Goal: Task Accomplishment & Management: Manage account settings

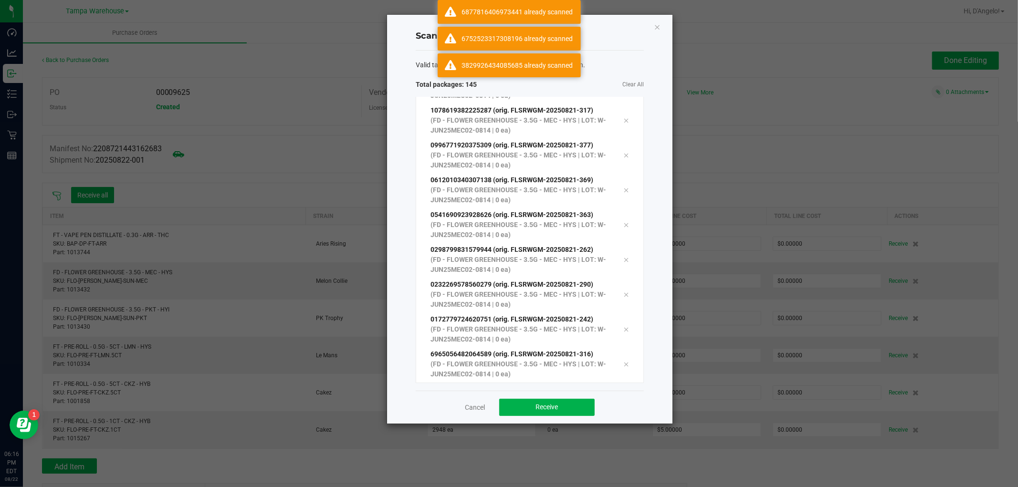
scroll to position [4752, 0]
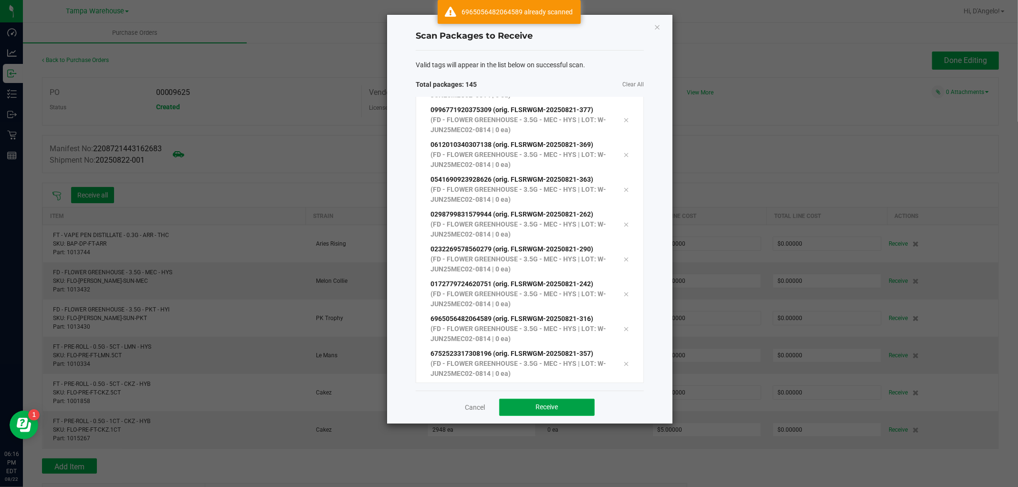
click at [532, 406] on button "Receive" at bounding box center [546, 407] width 95 height 17
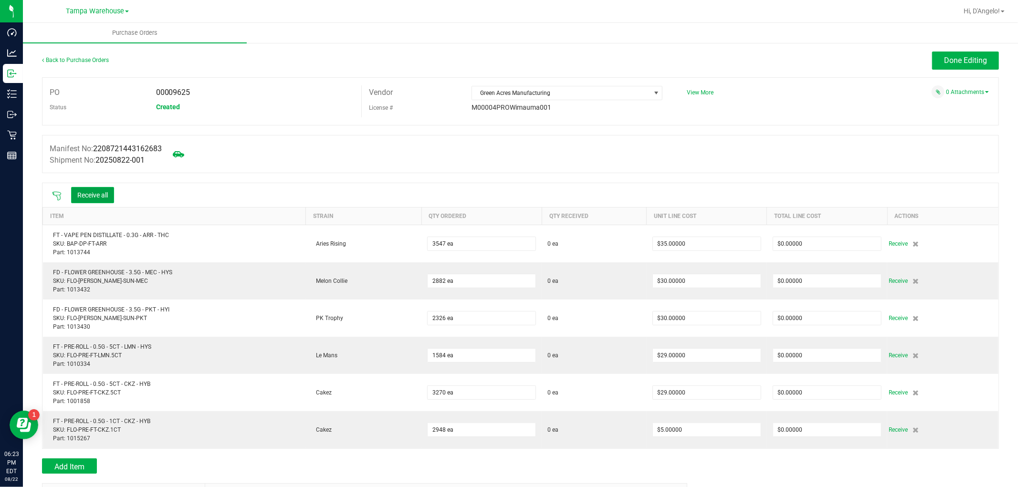
click at [88, 198] on button "Receive all" at bounding box center [92, 195] width 43 height 16
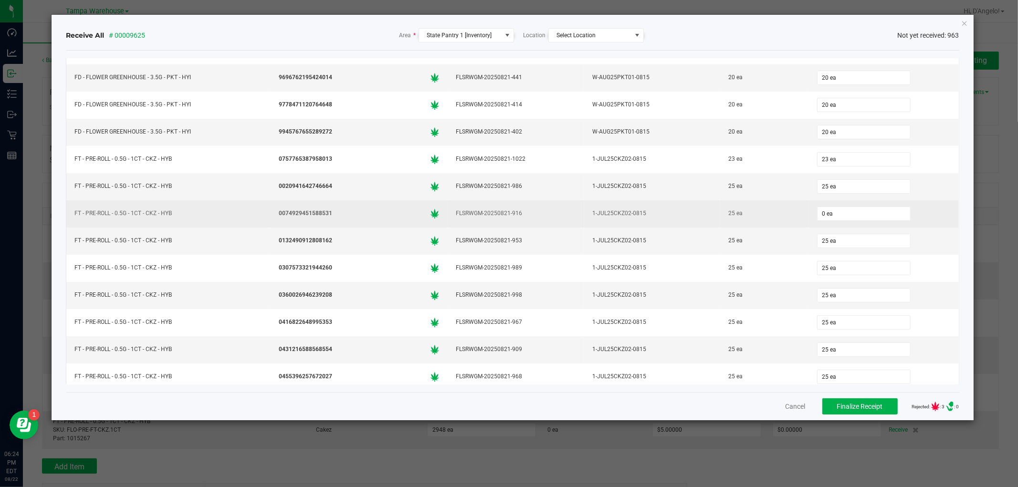
scroll to position [6998, 0]
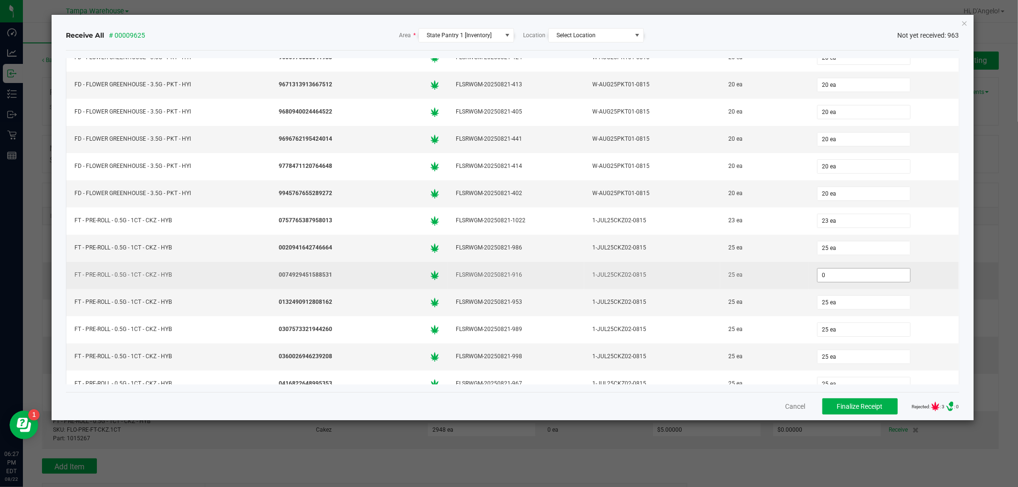
click at [828, 282] on input "0" at bounding box center [863, 275] width 93 height 13
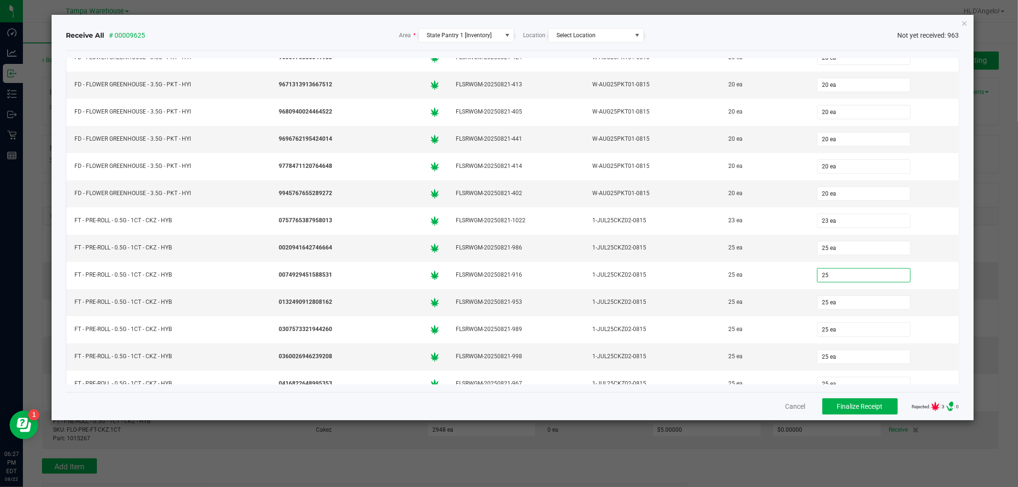
click at [802, 29] on div "Receive All # 00009625 Area * State Pantry 1 [Inventory] Location Select Locati…" at bounding box center [512, 35] width 893 height 14
type input "25 ea"
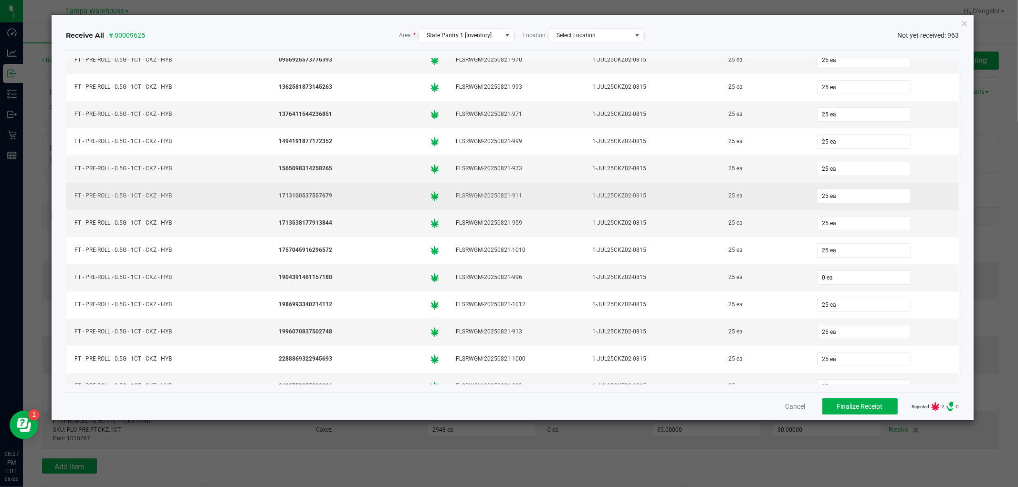
scroll to position [7687, 0]
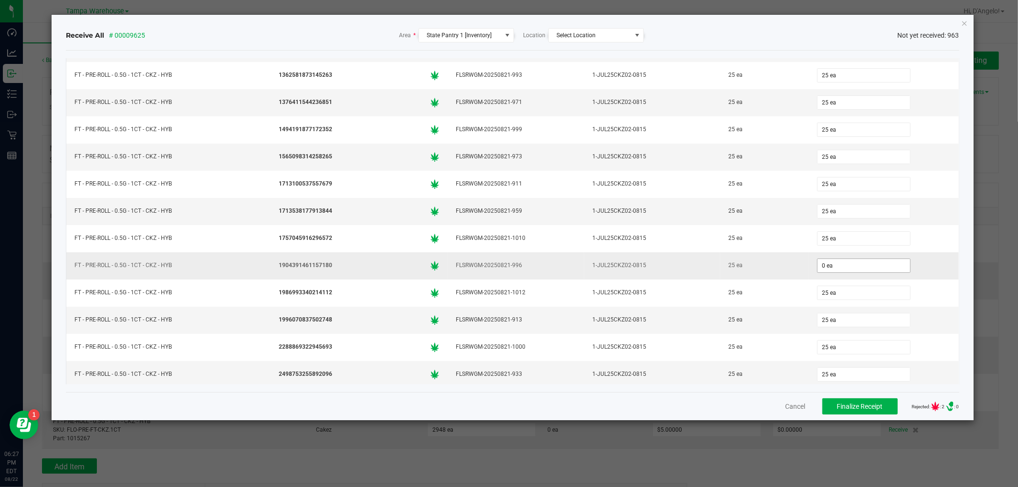
click at [835, 272] on input "0 ea" at bounding box center [863, 265] width 93 height 13
drag, startPoint x: 753, startPoint y: 42, endPoint x: 773, endPoint y: 82, distance: 45.5
click at [754, 42] on div "Receive All # 00009625 Area * State Pantry 1 [Inventory] Location Select Locati…" at bounding box center [512, 35] width 893 height 14
type input "25 ea"
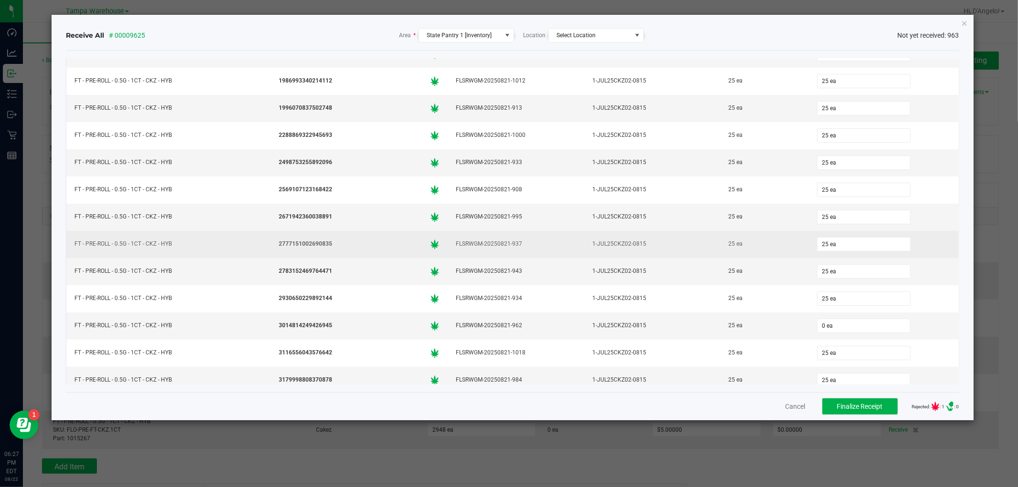
scroll to position [7952, 0]
drag, startPoint x: 828, startPoint y: 310, endPoint x: 823, endPoint y: 287, distance: 23.4
click at [827, 280] on input "0" at bounding box center [863, 272] width 93 height 13
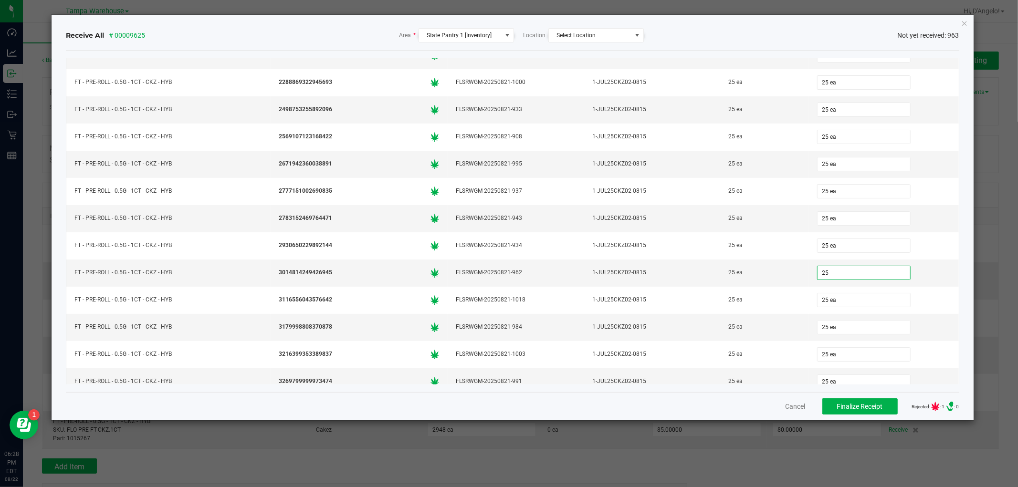
type input "25 ea"
click at [685, 32] on div "Receive All # 00009625 Area * State Pantry 1 [Inventory] Location Select Locati…" at bounding box center [512, 35] width 893 height 14
click at [967, 20] on icon "Close" at bounding box center [964, 22] width 7 height 11
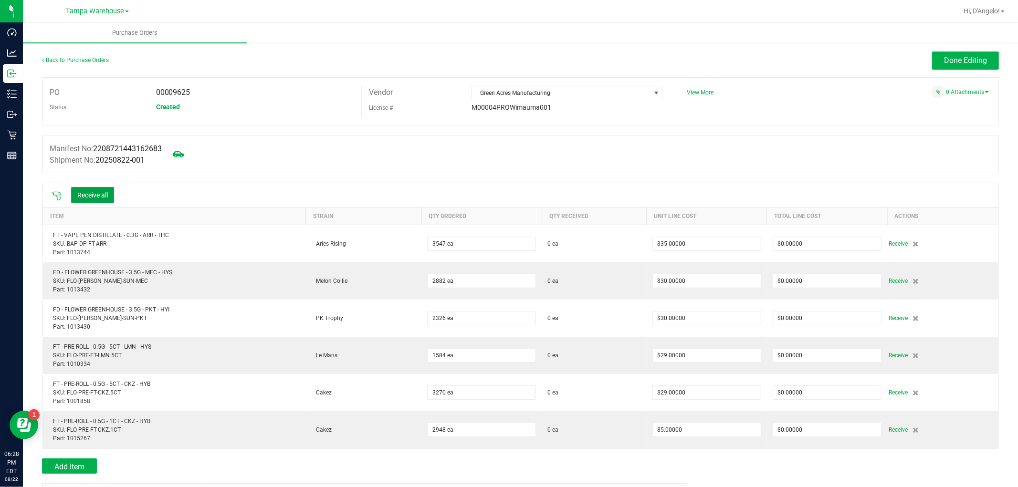
click at [108, 189] on button "Receive all" at bounding box center [92, 195] width 43 height 16
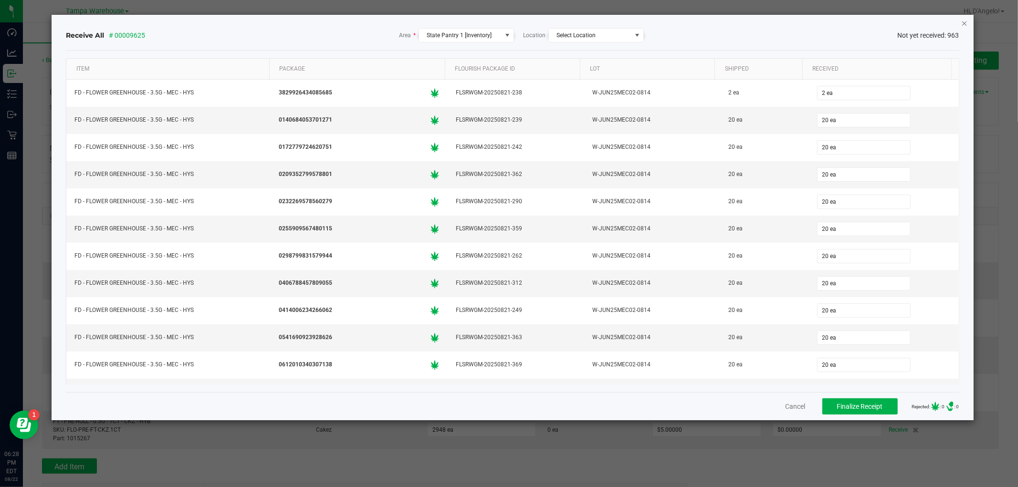
click at [961, 22] on icon "Close" at bounding box center [964, 22] width 7 height 11
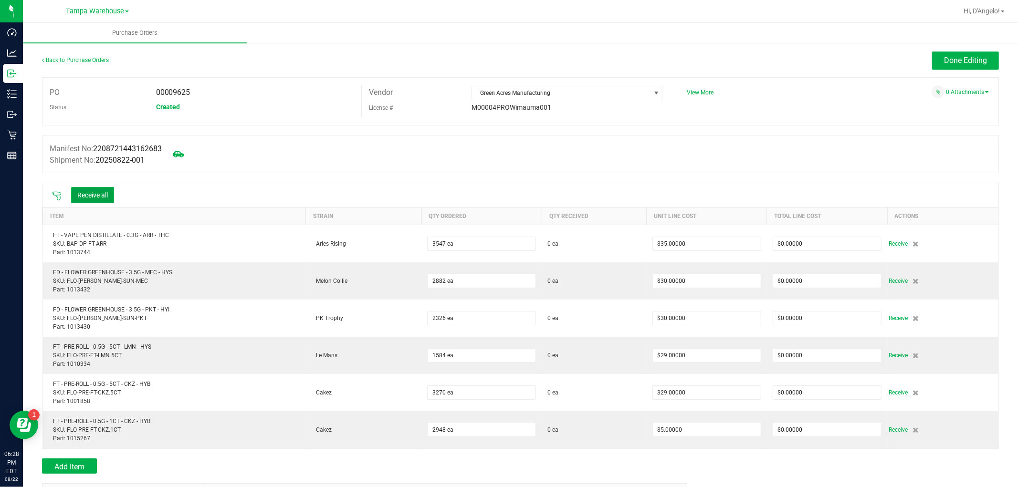
click at [91, 195] on button "Receive all" at bounding box center [92, 195] width 43 height 16
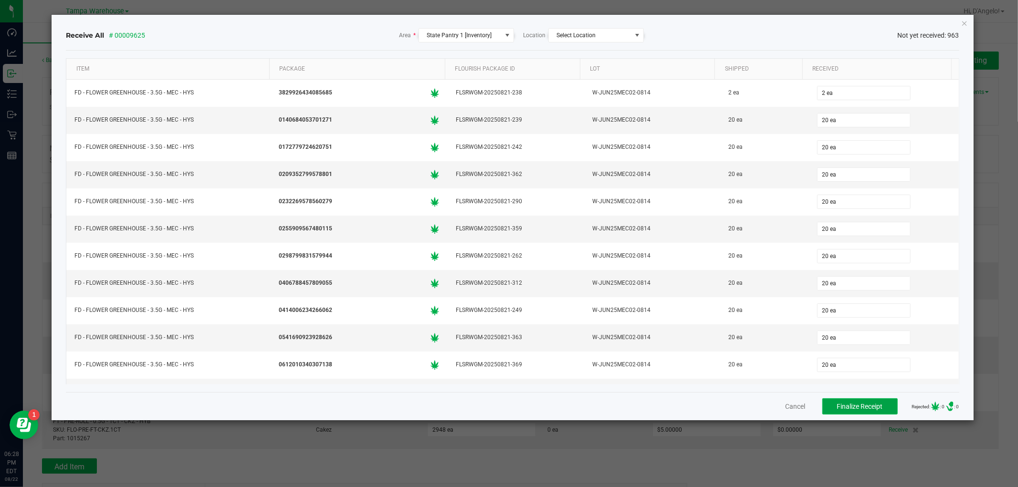
click at [837, 408] on span "Finalize Receipt" at bounding box center [860, 407] width 46 height 8
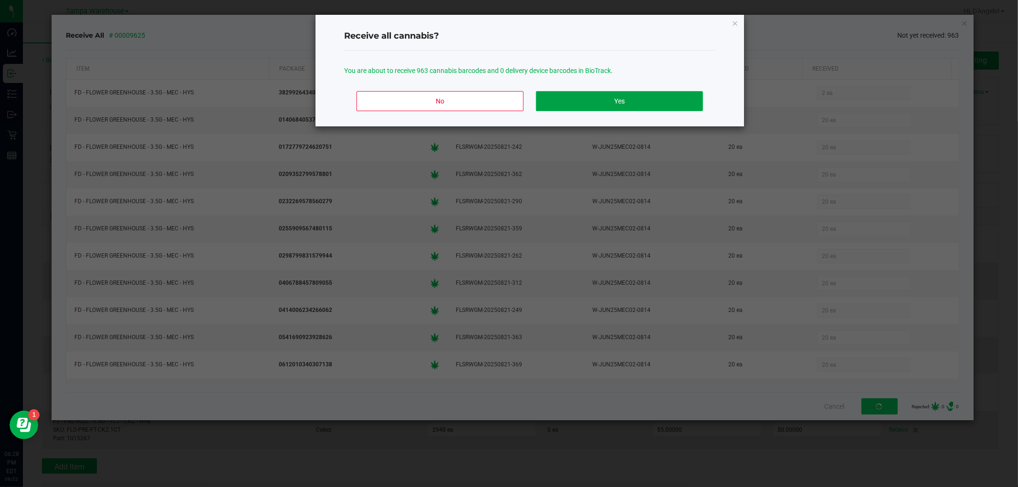
click at [638, 105] on button "Yes" at bounding box center [619, 101] width 167 height 20
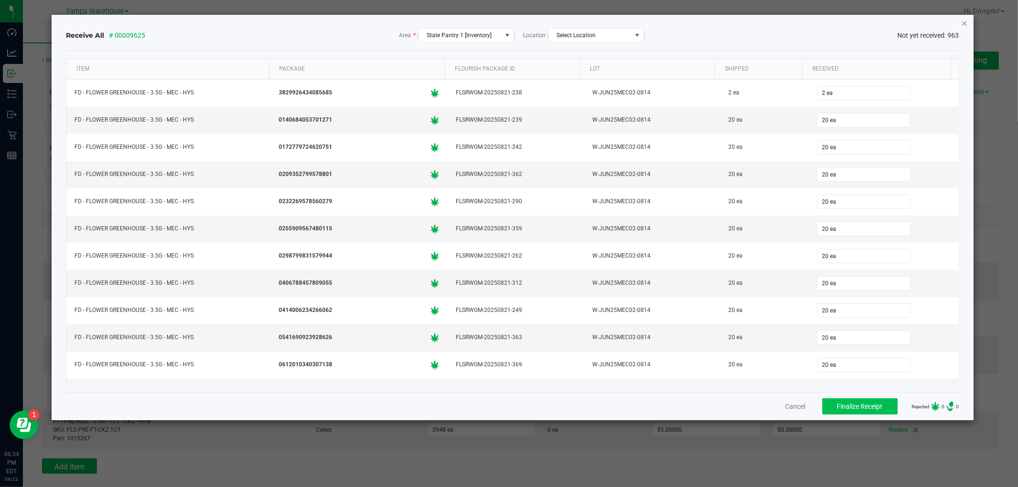
click at [966, 22] on icon "Close" at bounding box center [964, 22] width 7 height 11
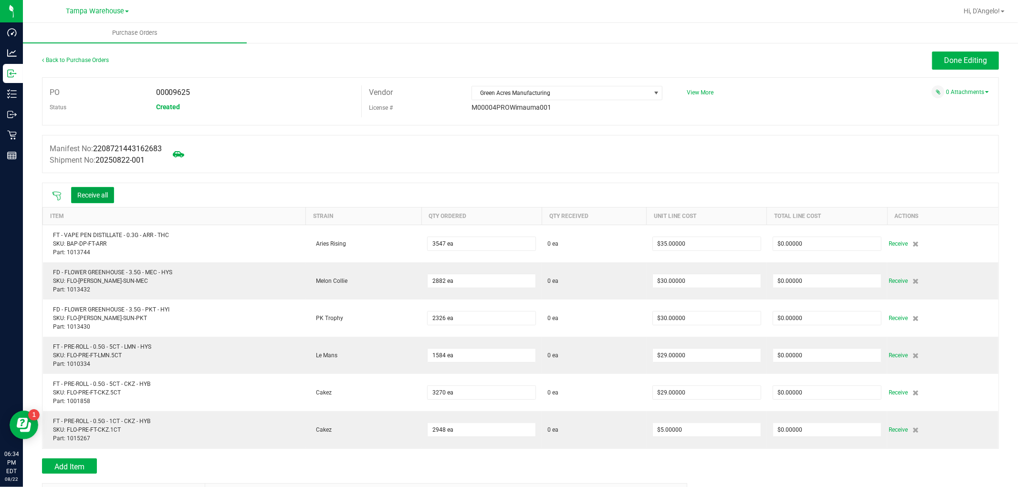
click at [105, 199] on button "Receive all" at bounding box center [92, 195] width 43 height 16
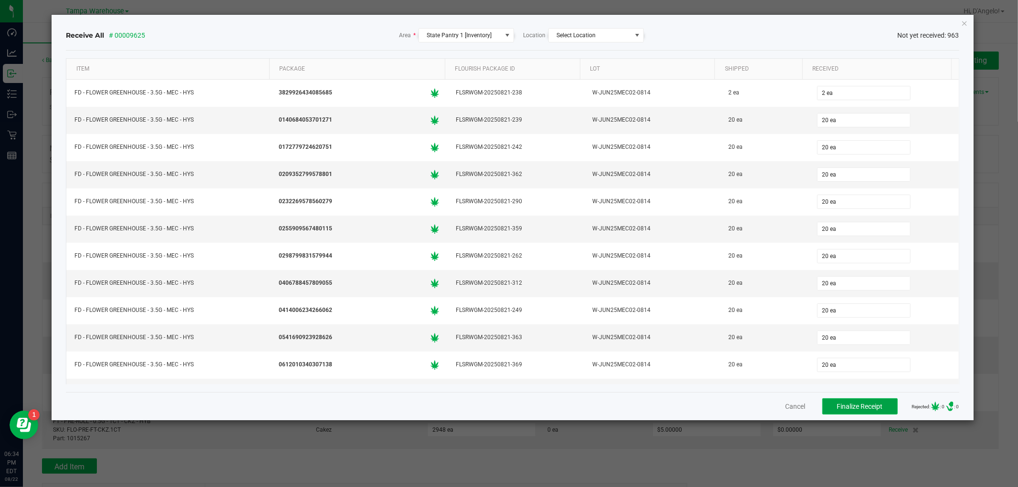
click at [838, 408] on span "Finalize Receipt" at bounding box center [860, 407] width 46 height 8
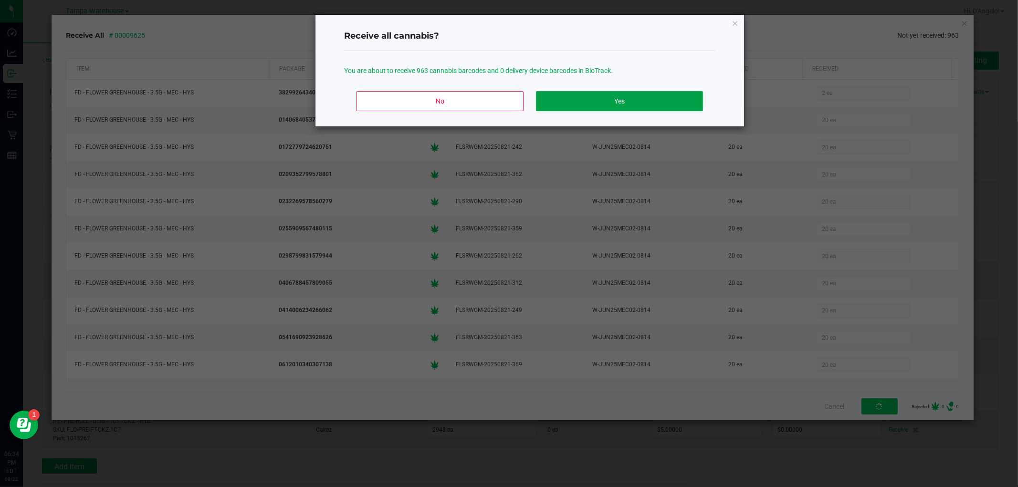
click at [660, 106] on button "Yes" at bounding box center [619, 101] width 167 height 20
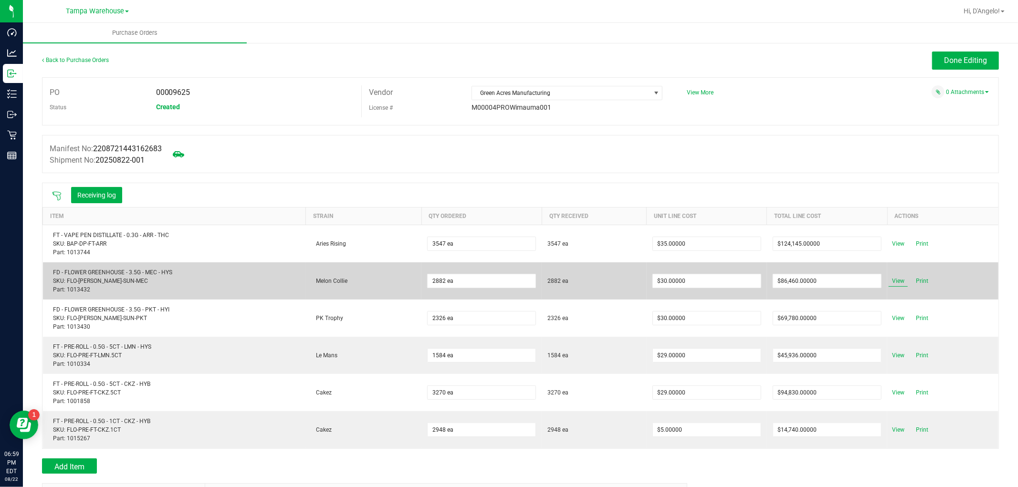
click at [891, 279] on span "View" at bounding box center [897, 280] width 19 height 11
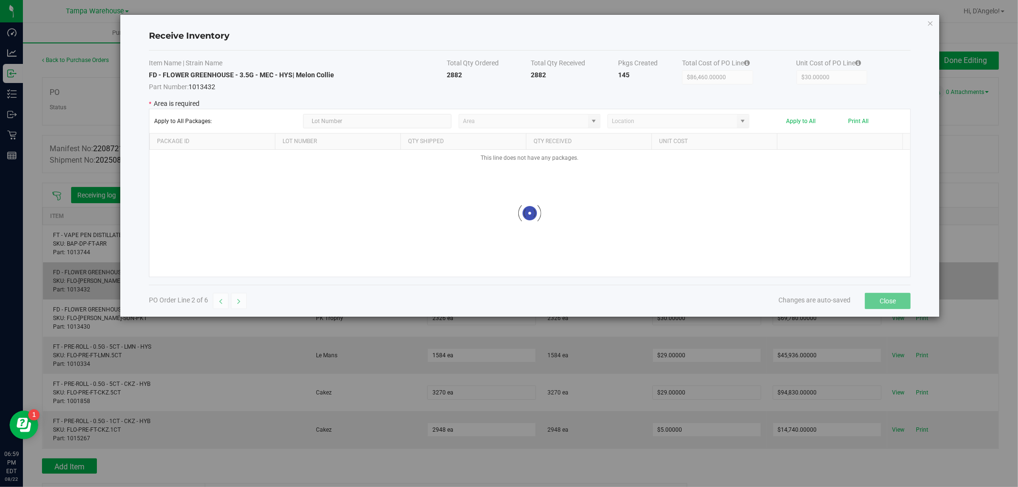
type input "State Pantry 1"
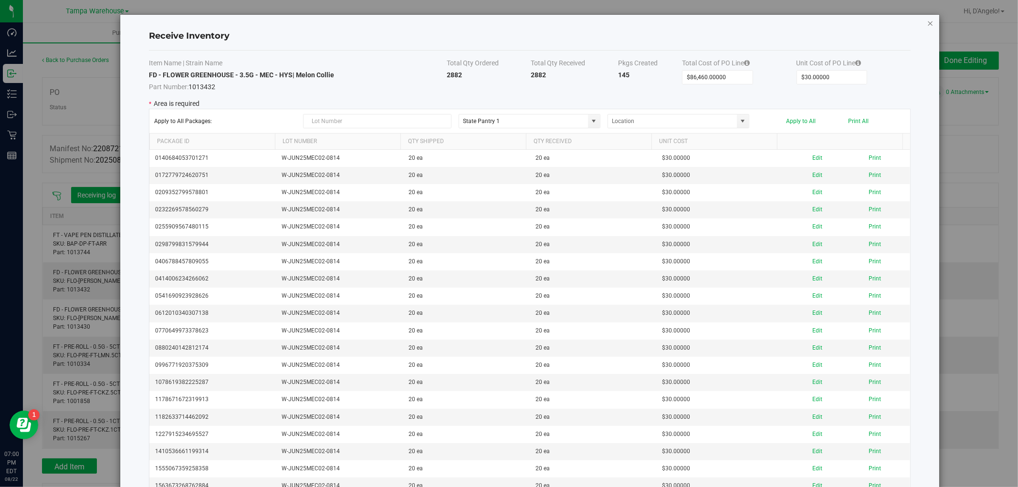
click at [927, 21] on icon "Close modal" at bounding box center [930, 22] width 7 height 11
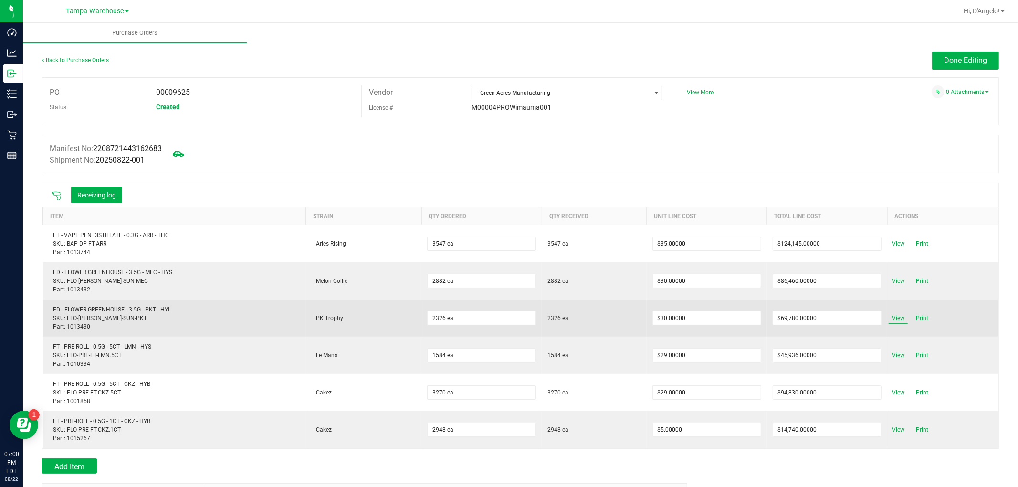
click at [895, 315] on span "View" at bounding box center [897, 318] width 19 height 11
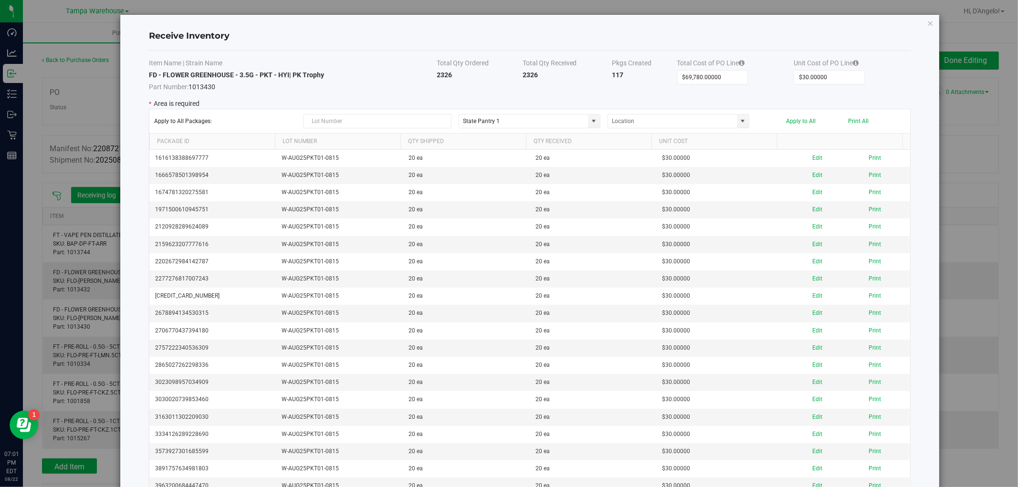
click at [927, 22] on icon "Close modal" at bounding box center [930, 22] width 7 height 11
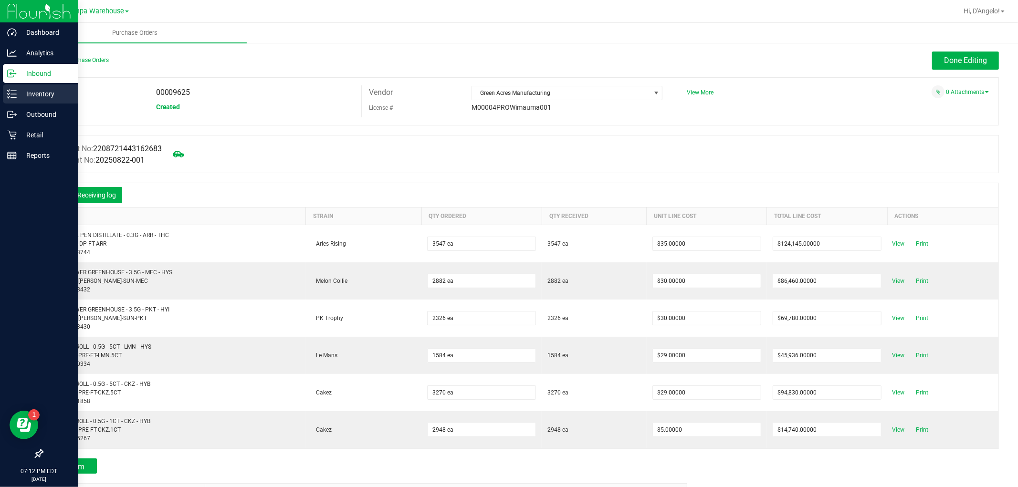
click at [19, 89] on p "Inventory" at bounding box center [45, 93] width 57 height 11
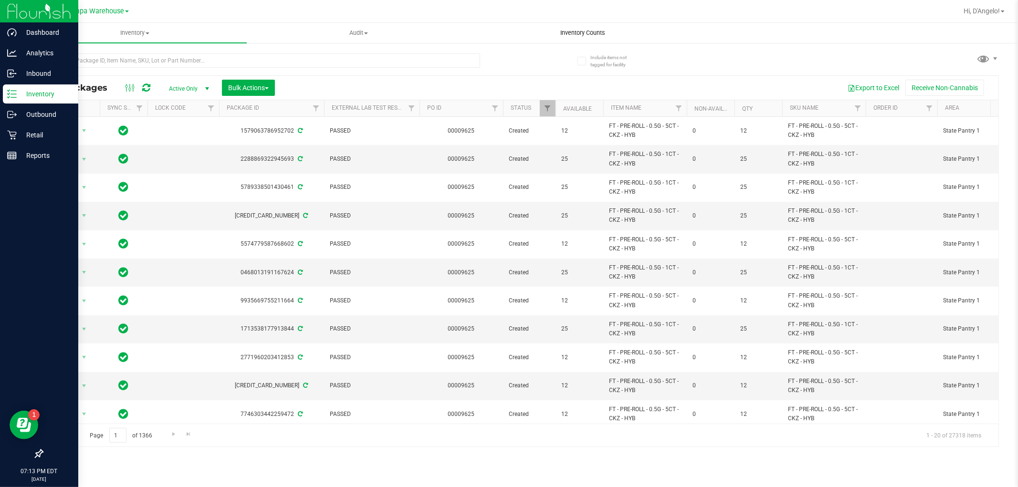
click at [608, 35] on span "Inventory Counts" at bounding box center [582, 33] width 71 height 9
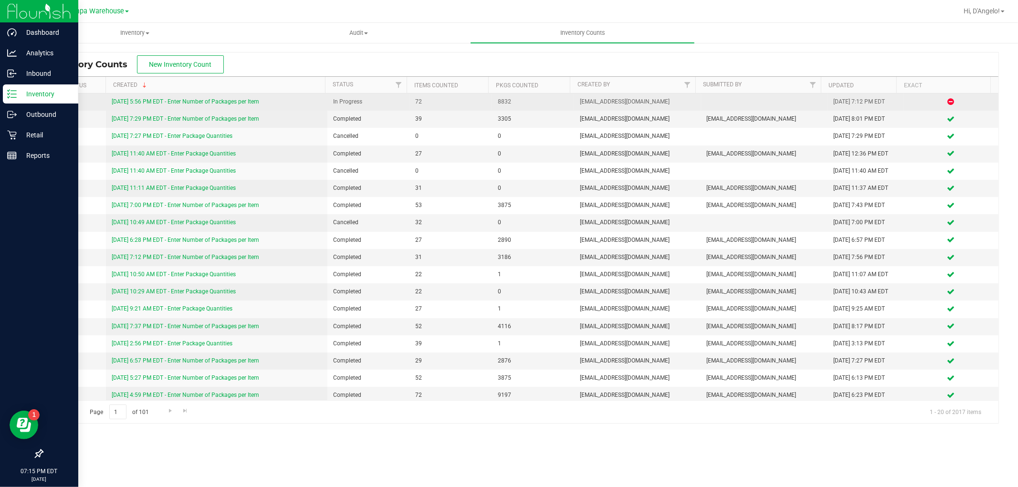
click at [146, 99] on link "8/22/25 5:56 PM EDT - Enter Number of Packages per Item" at bounding box center [185, 101] width 147 height 7
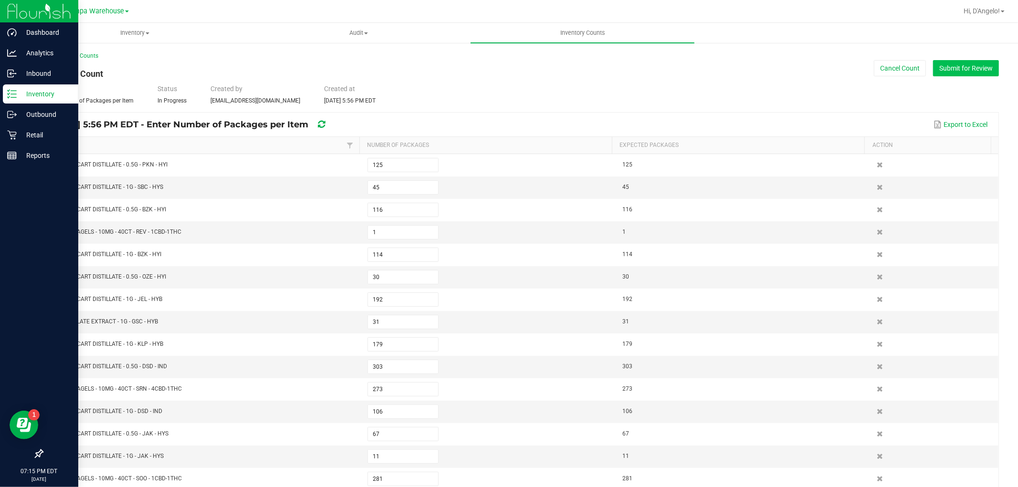
click at [940, 70] on button "Submit for Review" at bounding box center [966, 68] width 66 height 16
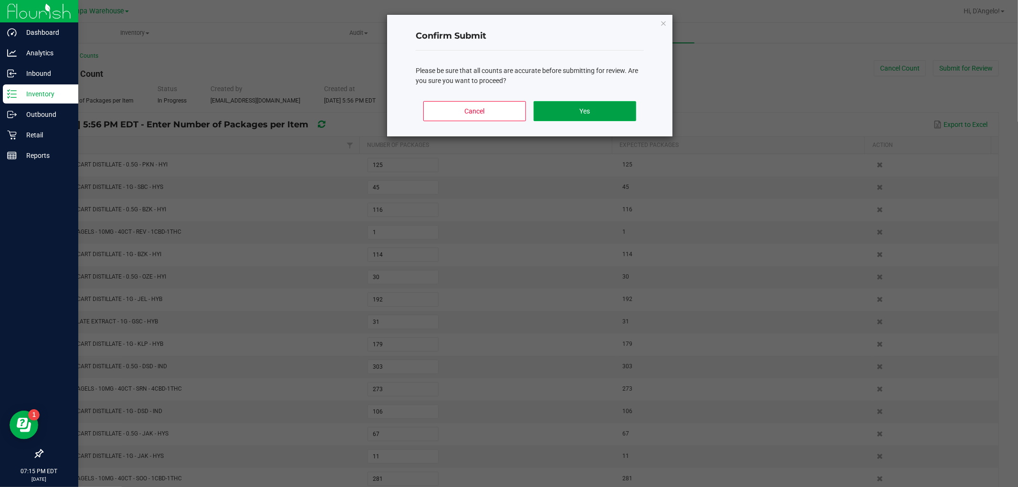
click at [607, 105] on button "Yes" at bounding box center [584, 111] width 103 height 20
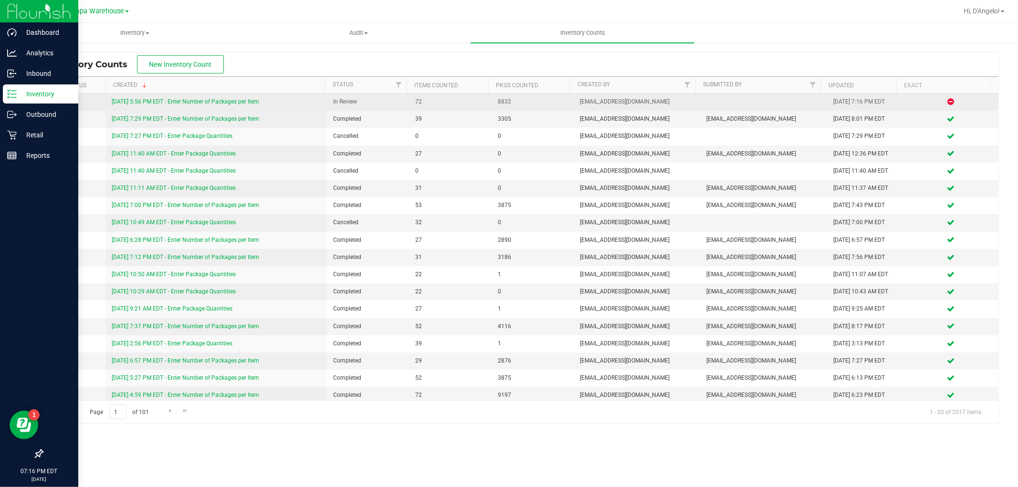
click at [152, 105] on link "8/22/25 5:56 PM EDT - Enter Number of Packages per Item" at bounding box center [185, 101] width 147 height 7
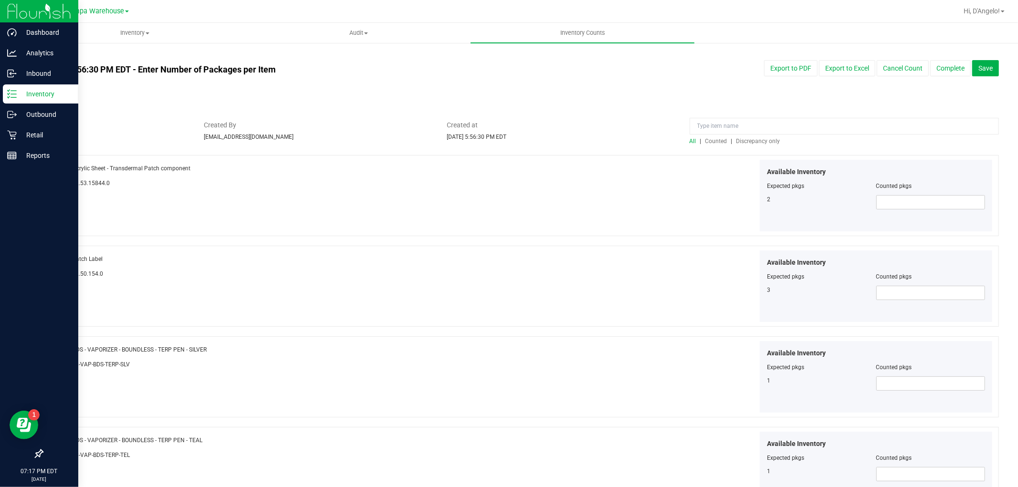
click at [764, 142] on span "Discrepancy only" at bounding box center [758, 141] width 44 height 7
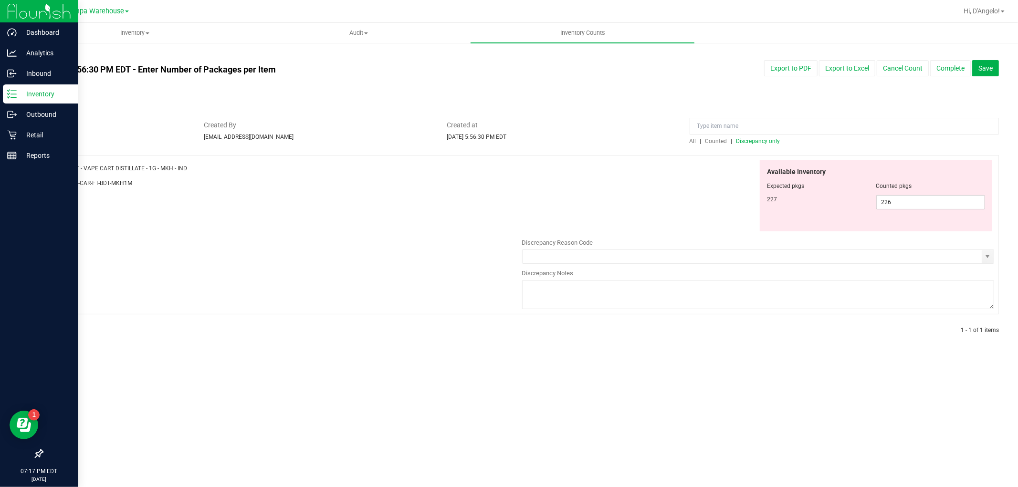
drag, startPoint x: 170, startPoint y: 160, endPoint x: 77, endPoint y: 167, distance: 93.3
click at [74, 167] on div "Name: FT - VAPE CART DISTILLATE - 1G - MKH - IND" at bounding box center [286, 168] width 472 height 10
click at [469, 220] on div "Name: FT - VAPE CART DISTILLATE - 1G - MKH - IND SKU: BAP-CAR-FT-BDT-MKH1M Avai…" at bounding box center [520, 234] width 957 height 159
click at [713, 140] on span "Counted" at bounding box center [716, 141] width 22 height 7
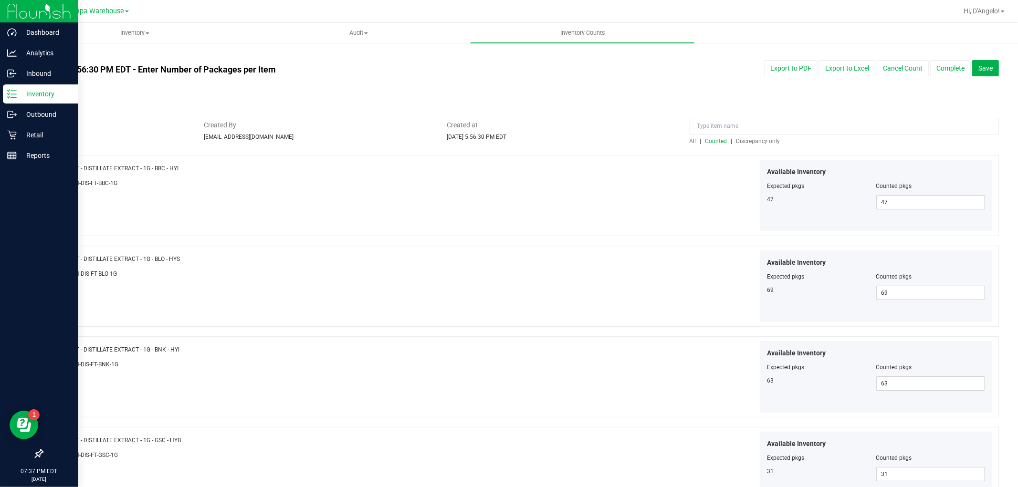
click at [697, 116] on div at bounding box center [520, 116] width 957 height 10
click at [696, 122] on input at bounding box center [843, 126] width 309 height 17
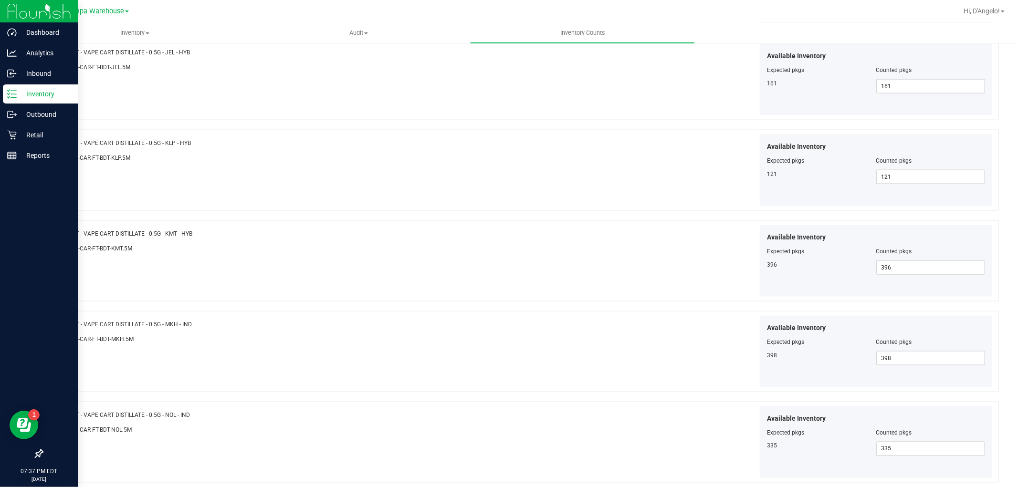
scroll to position [1378, 0]
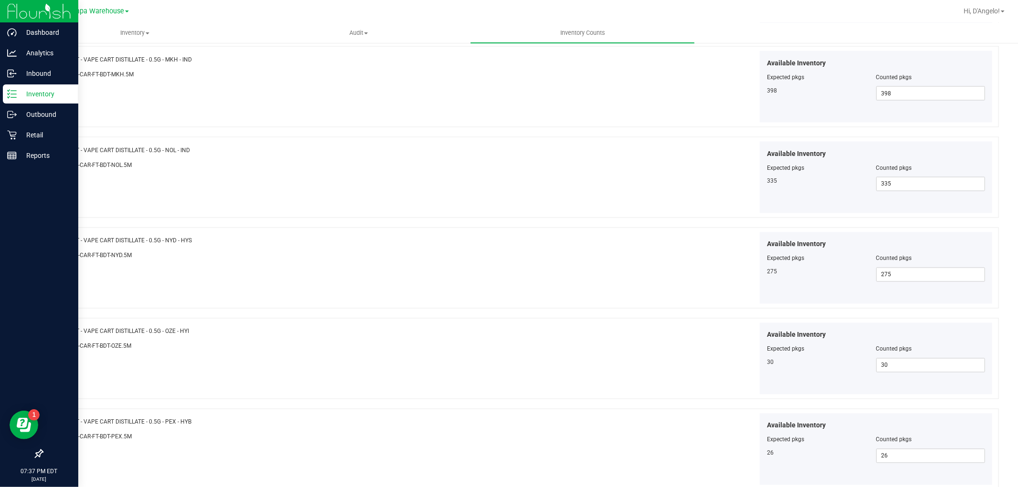
type input "FT - VAPE CART"
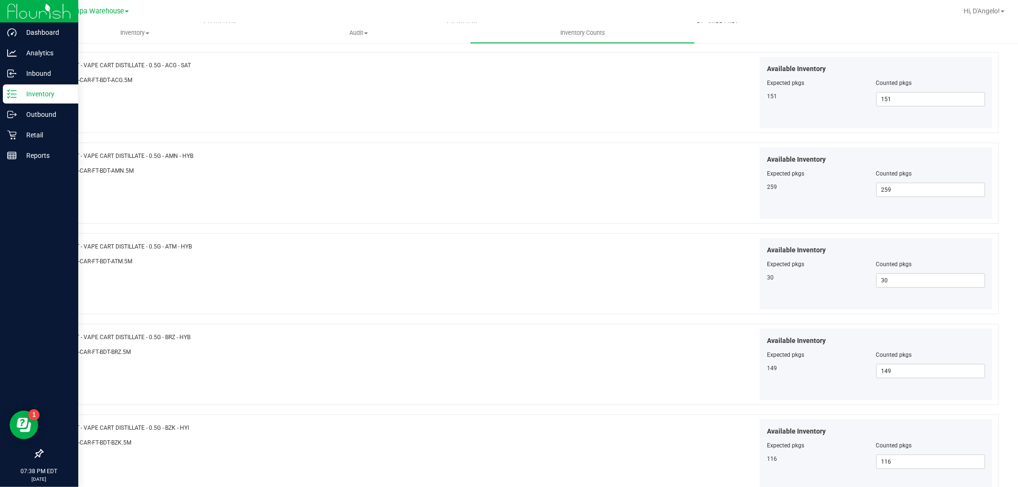
scroll to position [0, 0]
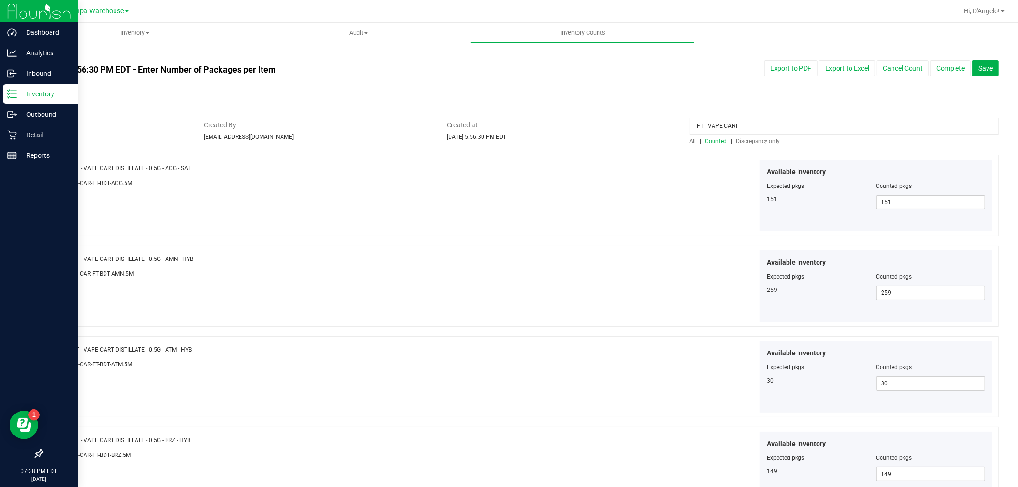
click at [741, 139] on span "Discrepancy only" at bounding box center [758, 141] width 44 height 7
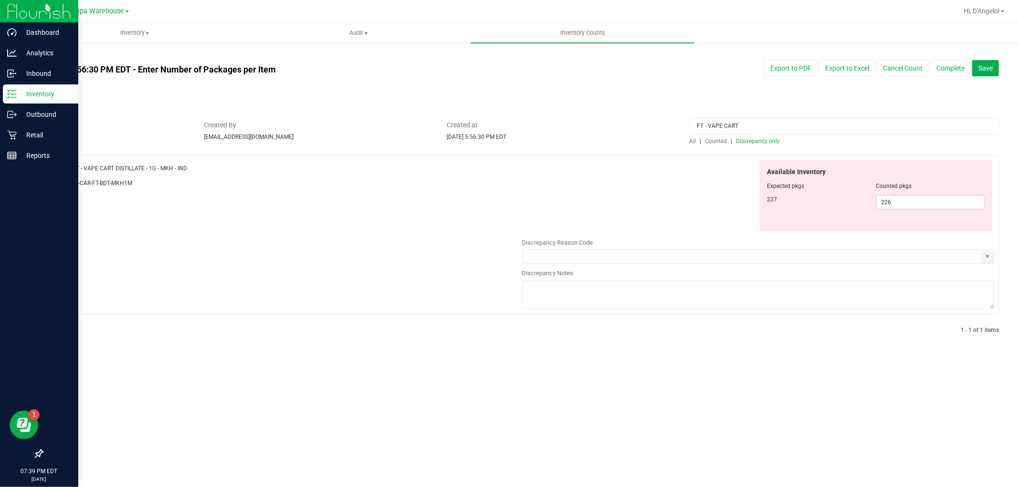
drag, startPoint x: 189, startPoint y: 171, endPoint x: 73, endPoint y: 165, distance: 116.6
click at [73, 165] on div "Name: FT - VAPE CART DISTILLATE - 1G - MKH - IND" at bounding box center [286, 168] width 472 height 10
copy span "FT - VAPE CART DISTILLATE - 1G - MKH - IND"
drag, startPoint x: 908, startPoint y: 202, endPoint x: 364, endPoint y: 211, distance: 544.5
click at [392, 211] on div "Name: FT - VAPE CART DISTILLATE - 1G - MKH - IND SKU: BAP-CAR-FT-BDT-MKH1M Avai…" at bounding box center [520, 234] width 957 height 159
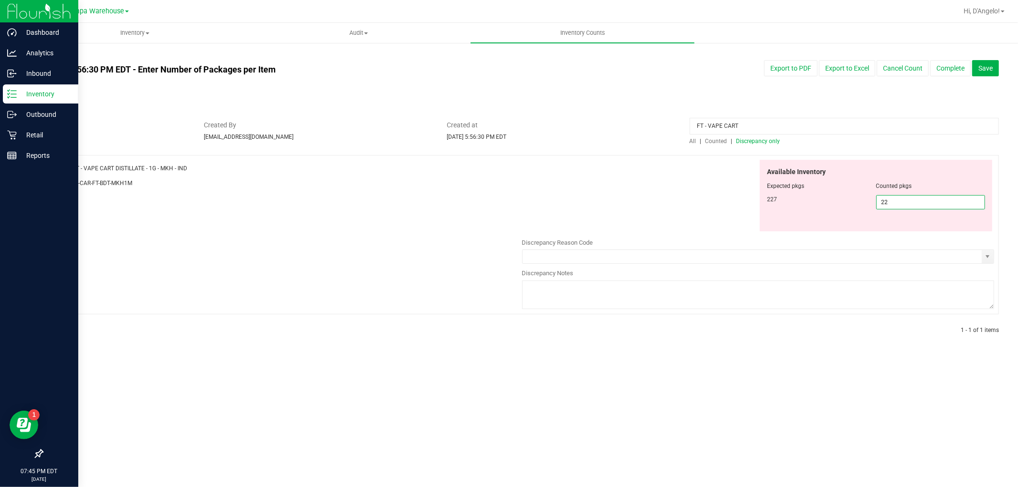
type input "227"
click at [470, 205] on div "Name: FT - VAPE CART DISTILLATE - 1G - MKH - IND SKU: BAP-CAR-FT-BDT-MKH1M Avai…" at bounding box center [520, 234] width 957 height 159
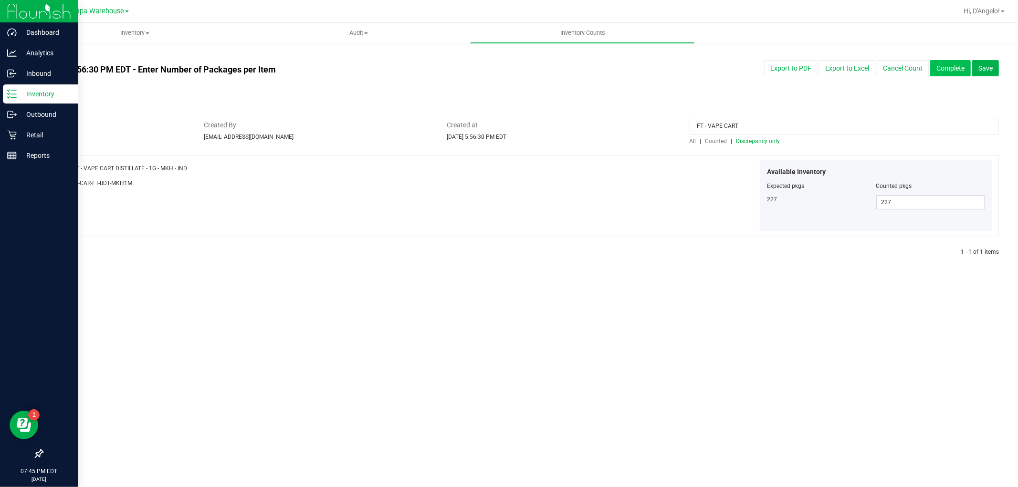
click at [934, 69] on button "Complete" at bounding box center [950, 68] width 41 height 16
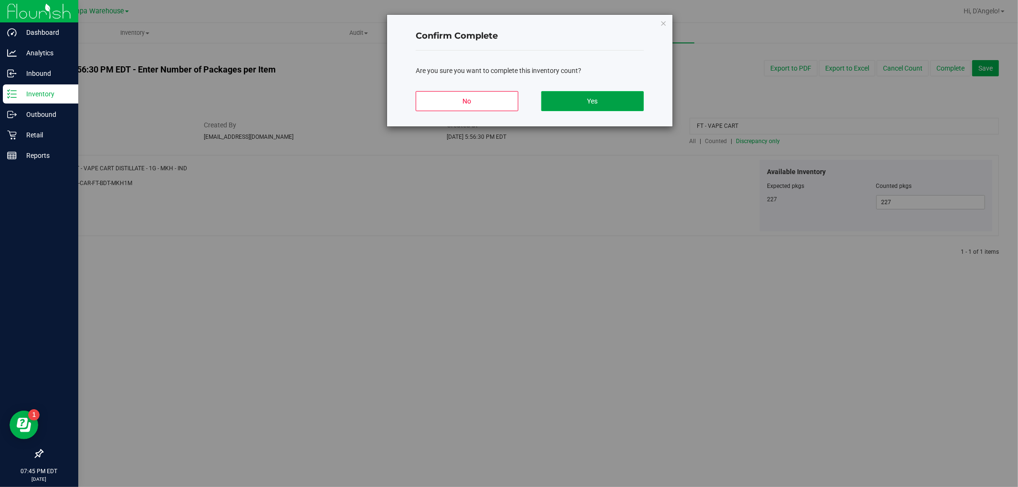
click at [583, 105] on button "Yes" at bounding box center [592, 101] width 103 height 20
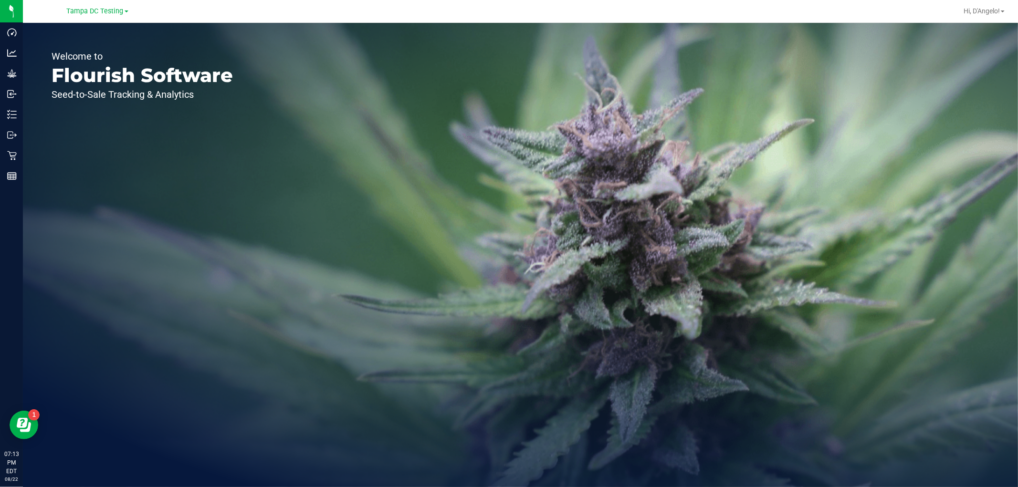
drag, startPoint x: 123, startPoint y: 10, endPoint x: 133, endPoint y: 10, distance: 10.0
click at [123, 10] on span "Tampa DC Testing" at bounding box center [95, 11] width 57 height 8
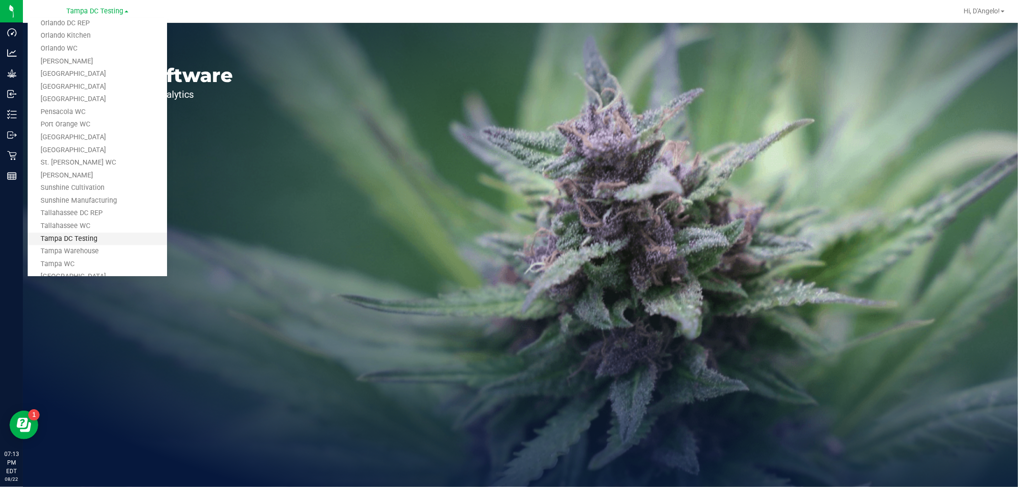
scroll to position [430, 0]
click at [107, 200] on link "Tampa Warehouse" at bounding box center [97, 199] width 139 height 13
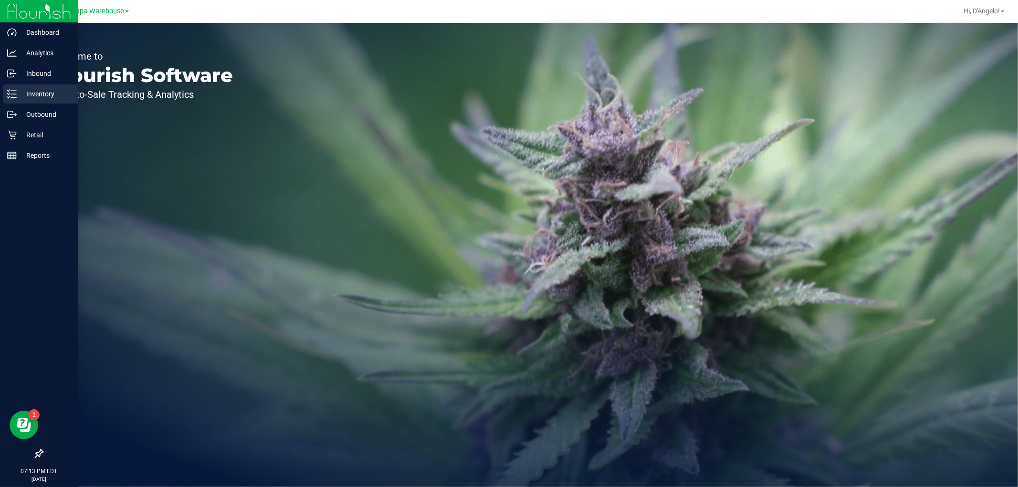
click at [21, 89] on p "Inventory" at bounding box center [45, 93] width 57 height 11
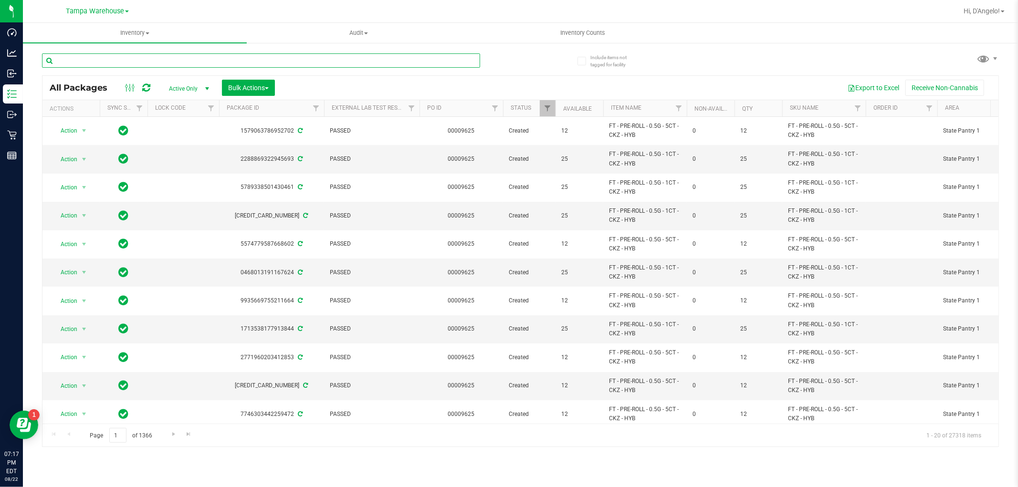
click at [219, 59] on input "text" at bounding box center [261, 60] width 438 height 14
paste input "FT - VAPE CART DISTILLATE - 1G - MKH - IND"
type input "FT - VAPE CART DISTILLATE - 1G - MKH - IND"
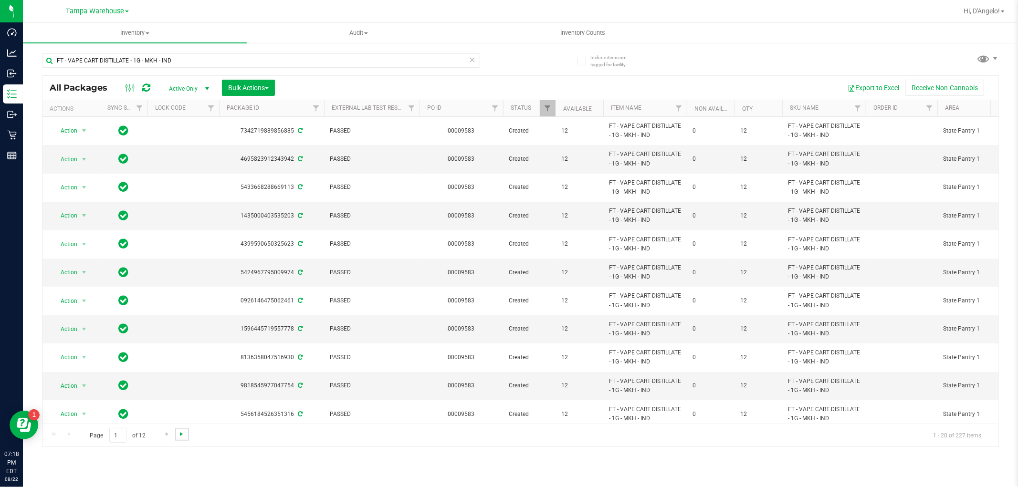
click at [178, 436] on span "Go to the last page" at bounding box center [182, 434] width 8 height 8
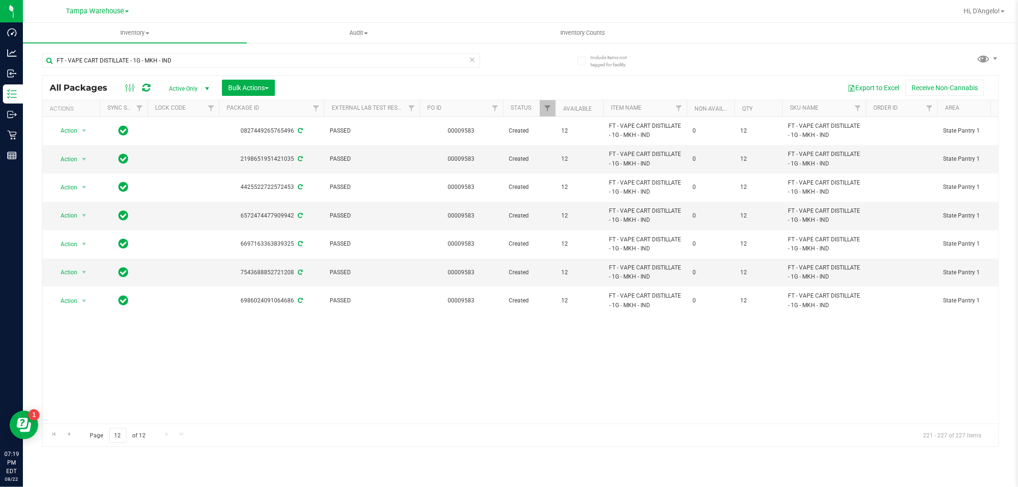
click at [479, 111] on th "PO ID" at bounding box center [460, 108] width 83 height 17
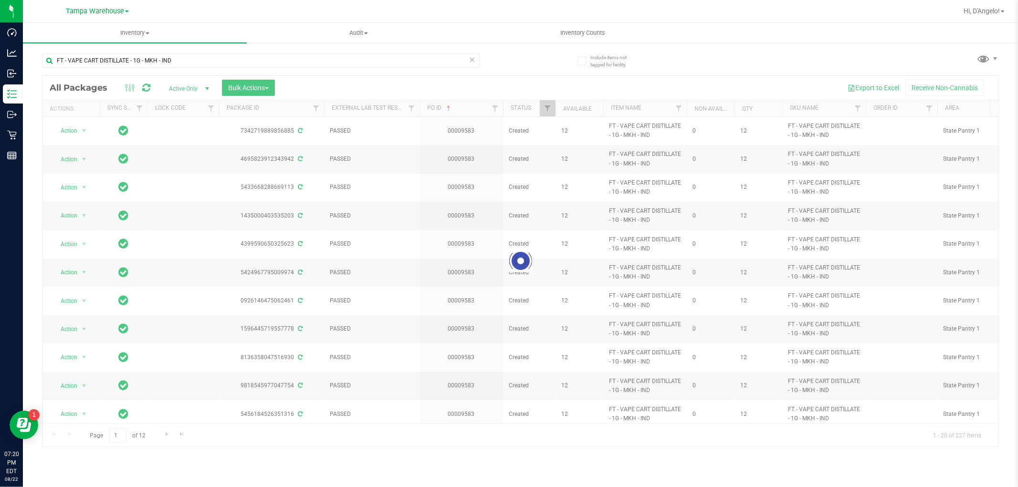
drag, startPoint x: 332, startPoint y: 233, endPoint x: 705, endPoint y: 64, distance: 409.4
click at [705, 64] on div "FT - VAPE CART DISTILLATE - 1G - MKH - IND Loading... All Packages Active Only …" at bounding box center [520, 245] width 957 height 403
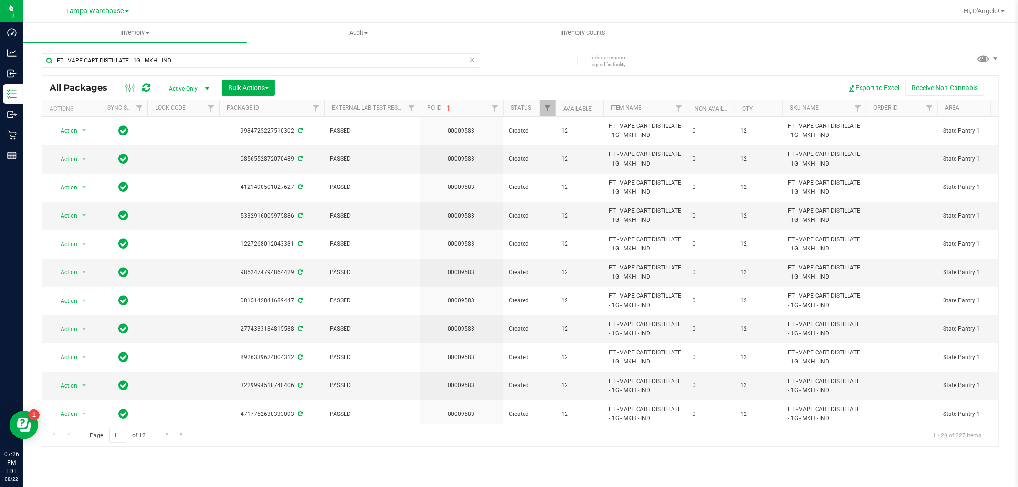
click at [179, 441] on div "Page 1 of 12 1 - 20 of 227 items" at bounding box center [520, 435] width 956 height 23
click at [179, 435] on span "Go to the last page" at bounding box center [182, 434] width 8 height 8
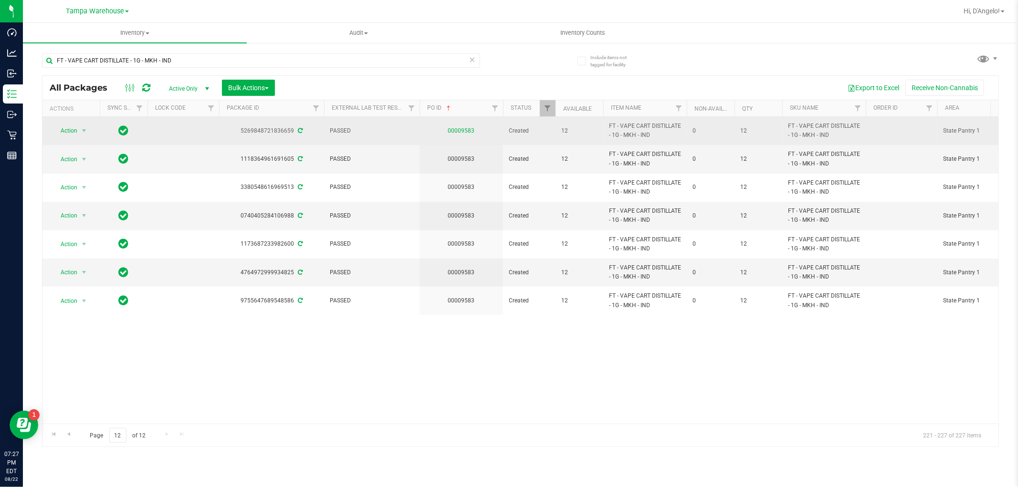
click at [466, 132] on link "00009583" at bounding box center [461, 130] width 27 height 7
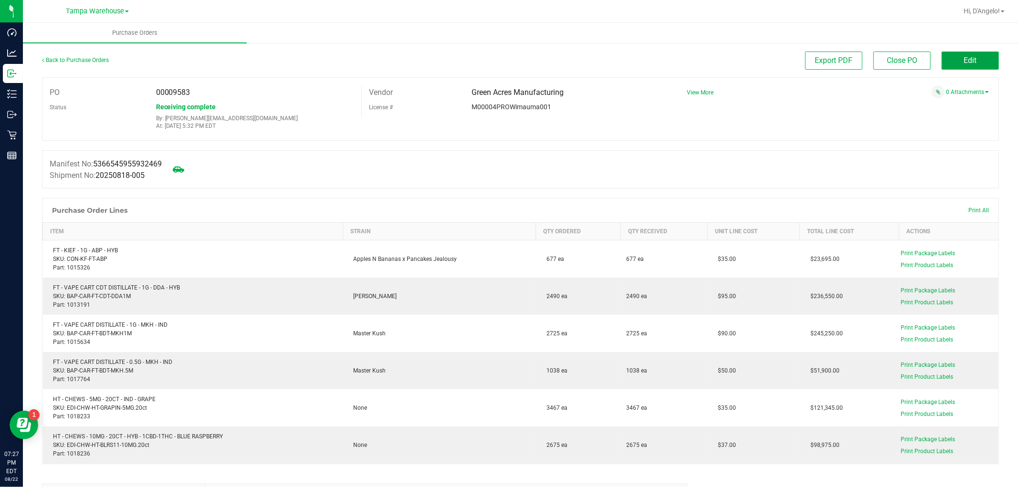
click at [966, 53] on button "Edit" at bounding box center [969, 61] width 57 height 18
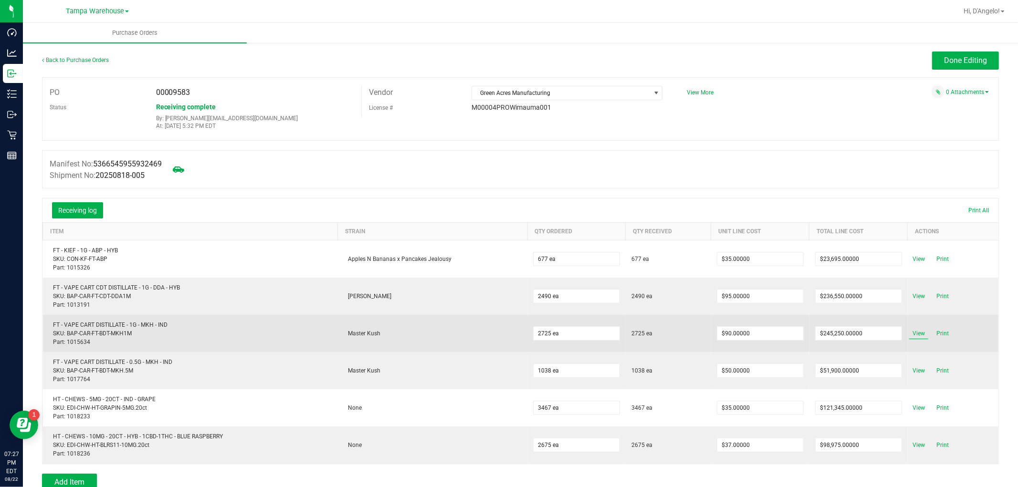
click at [909, 336] on span "View" at bounding box center [918, 333] width 19 height 11
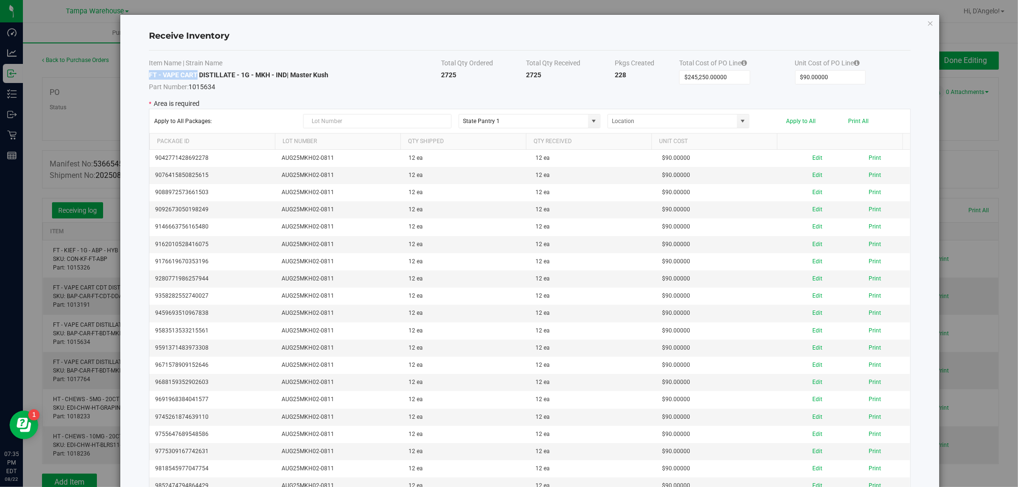
drag, startPoint x: 198, startPoint y: 73, endPoint x: 149, endPoint y: 79, distance: 49.1
click at [149, 79] on td "FT - VAPE CART DISTILLATE - 1G - MKH - IND | Master Kush Part Number: 1015634" at bounding box center [295, 80] width 292 height 21
copy strong "FT - VAPE CART"
drag, startPoint x: 924, startPoint y: 21, endPoint x: 826, endPoint y: 49, distance: 101.5
click at [927, 21] on icon "Close modal" at bounding box center [930, 22] width 7 height 11
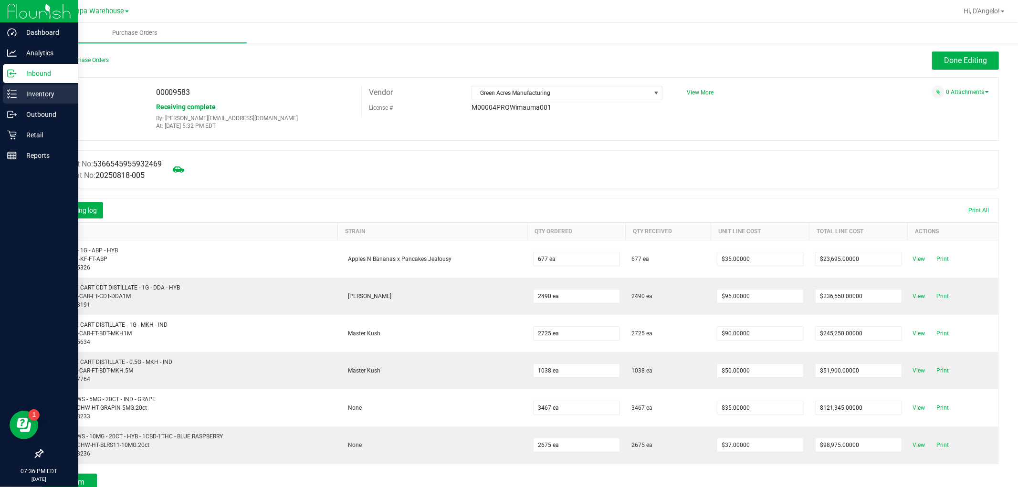
click at [18, 89] on p "Inventory" at bounding box center [45, 93] width 57 height 11
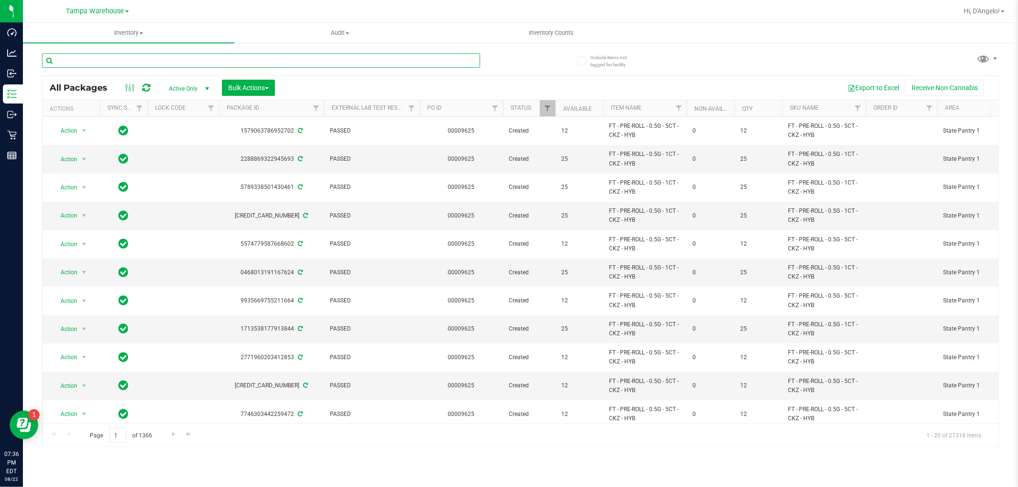
click at [141, 58] on input "text" at bounding box center [261, 60] width 438 height 14
paste input "FT - VAPE CART"
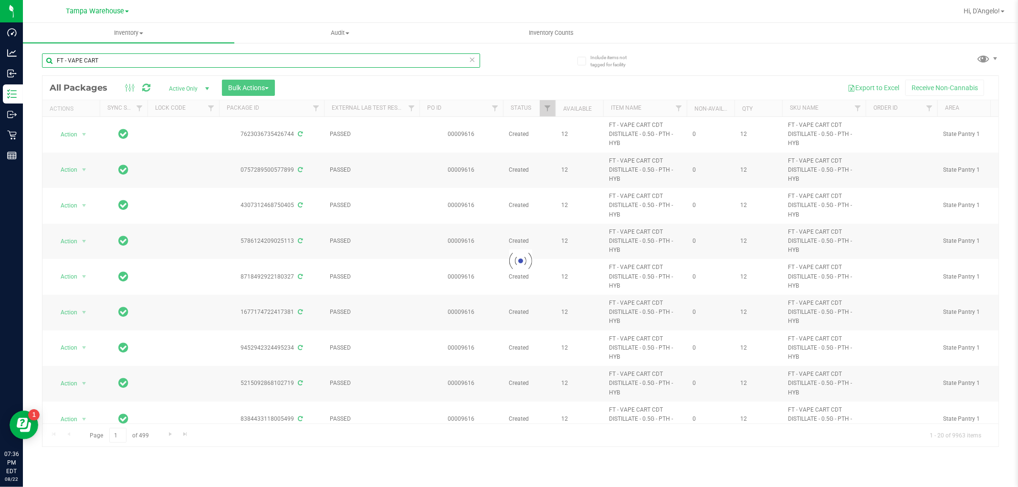
drag, startPoint x: 103, startPoint y: 60, endPoint x: 102, endPoint y: 69, distance: 9.1
click at [103, 60] on input "FT - VAPE CART" at bounding box center [261, 60] width 438 height 14
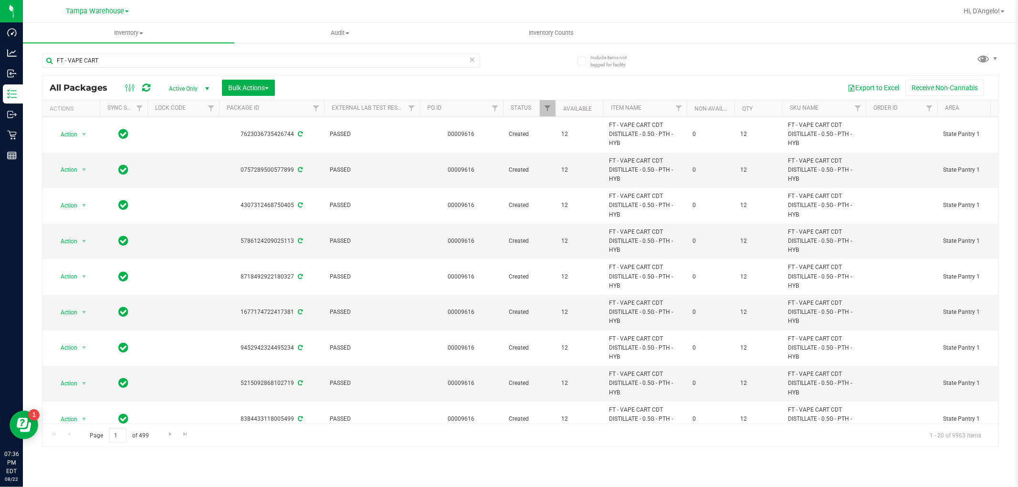
click at [535, 111] on th "Status" at bounding box center [529, 108] width 52 height 17
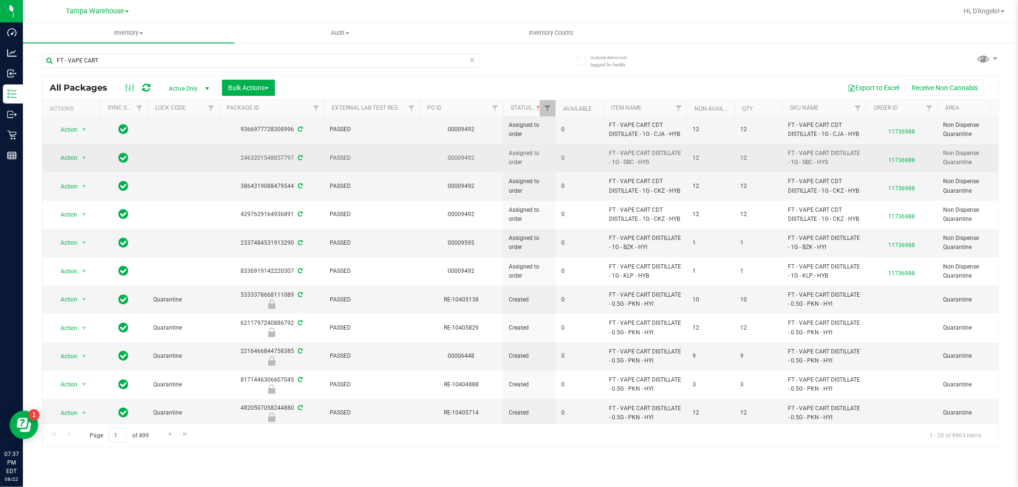
scroll to position [383, 0]
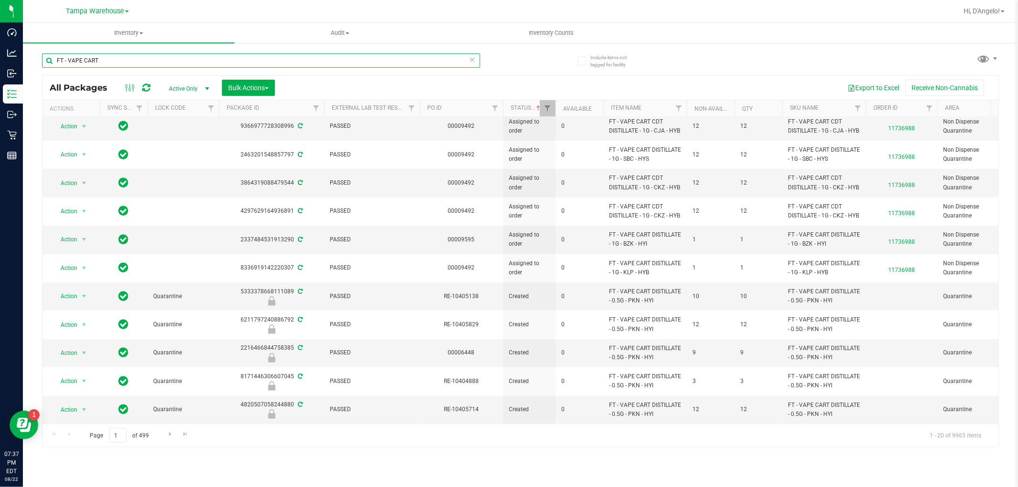
click at [243, 64] on input "FT - VAPE CART" at bounding box center [261, 60] width 438 height 14
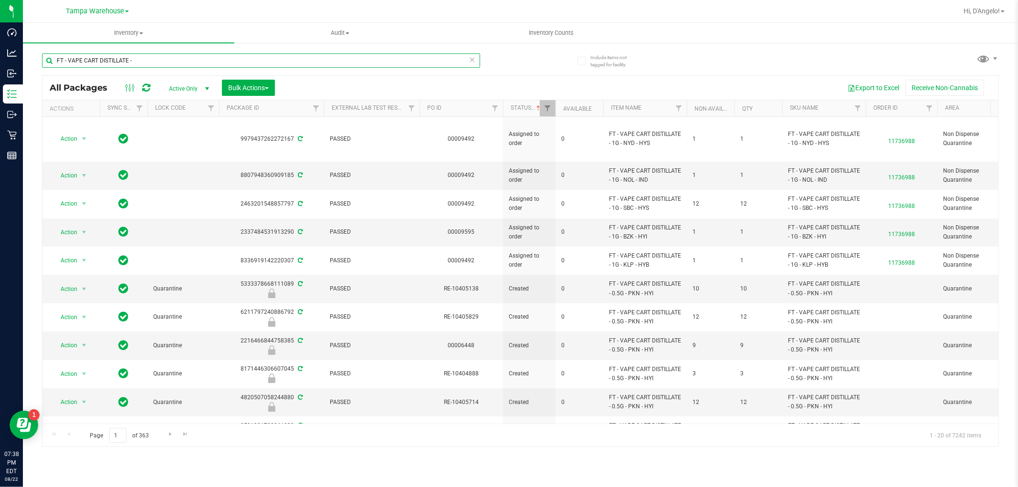
type input "FT - VAPE CART DISTILLATE -"
click at [984, 13] on span "Hi, D'Angelo!" at bounding box center [981, 11] width 36 height 8
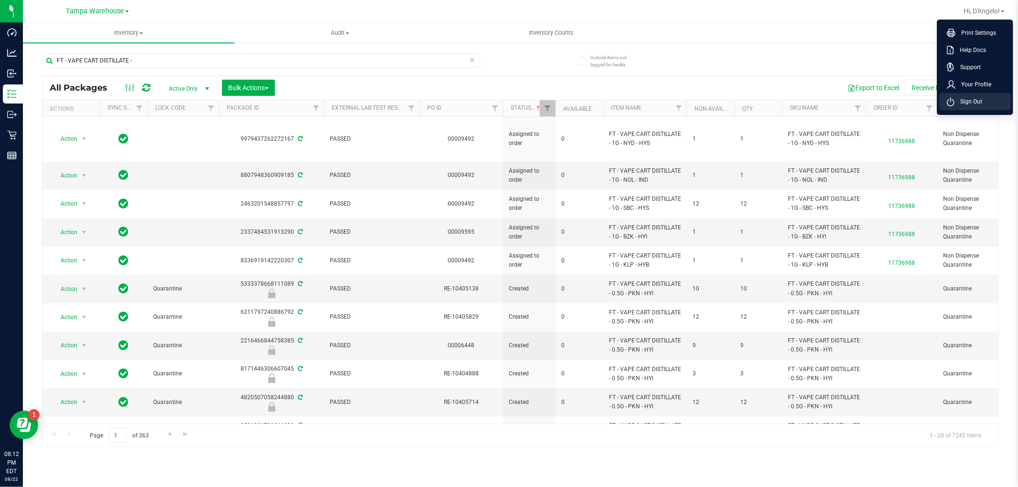
click at [964, 97] on span "Sign Out" at bounding box center [968, 102] width 28 height 10
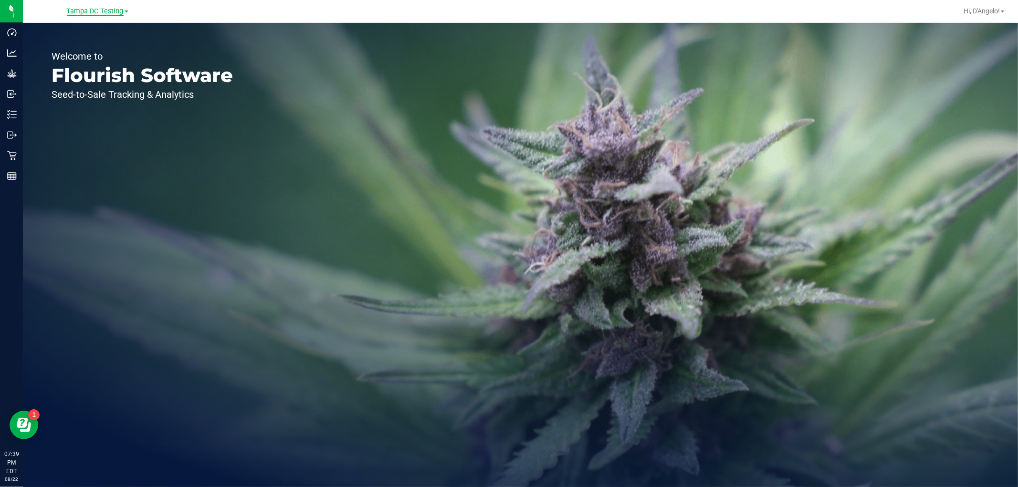
click at [87, 15] on span "Tampa DC Testing" at bounding box center [95, 11] width 57 height 9
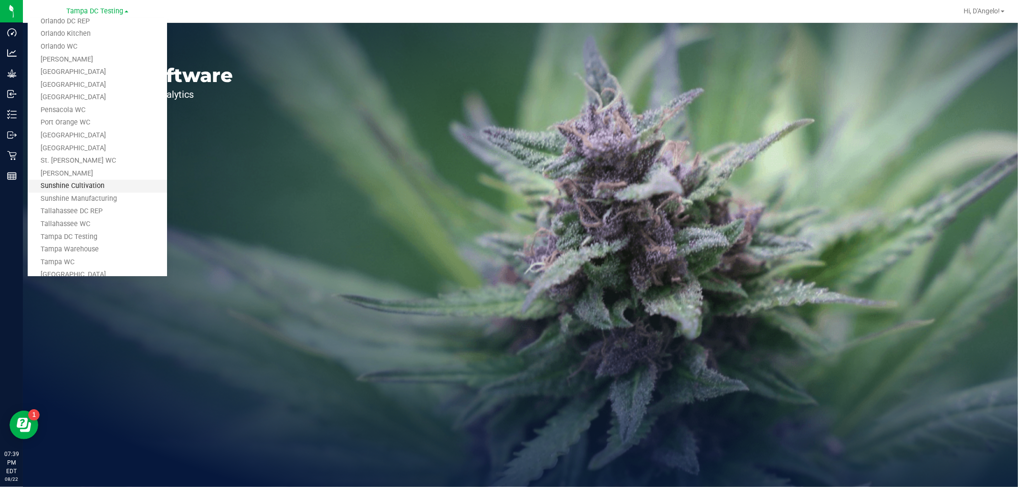
scroll to position [430, 0]
click at [76, 198] on link "Tampa Warehouse" at bounding box center [97, 199] width 139 height 13
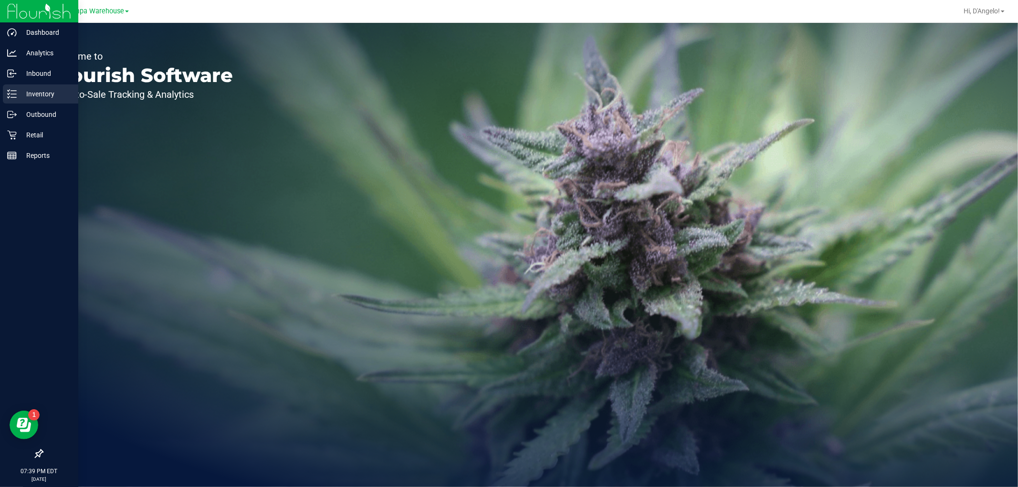
click at [19, 96] on p "Inventory" at bounding box center [45, 93] width 57 height 11
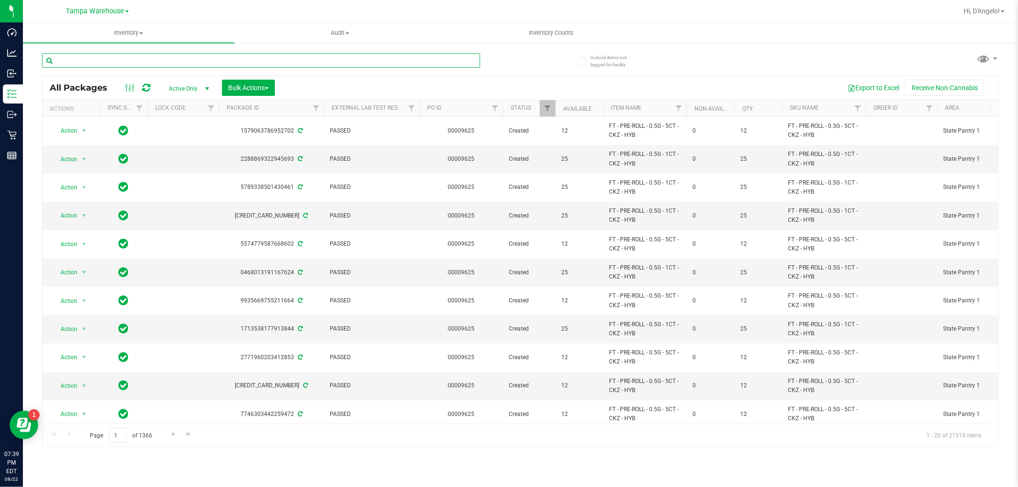
click at [268, 62] on input "text" at bounding box center [261, 60] width 438 height 14
paste input "FT - VAPE CART DISTILLATE - 1G - MKH - IND"
type input "FT - VAPE CART DISTILLATE - 1G - MKH - IND"
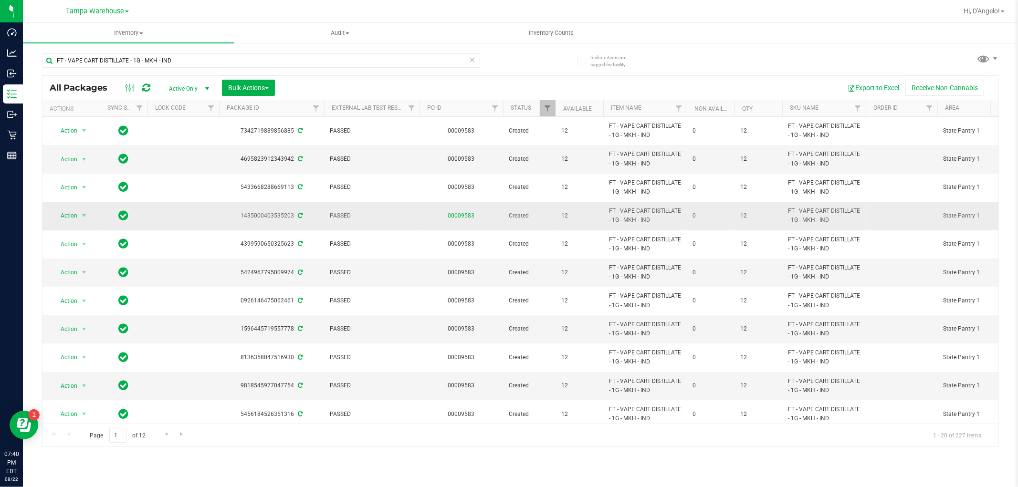
click at [465, 216] on link "00009583" at bounding box center [461, 215] width 27 height 7
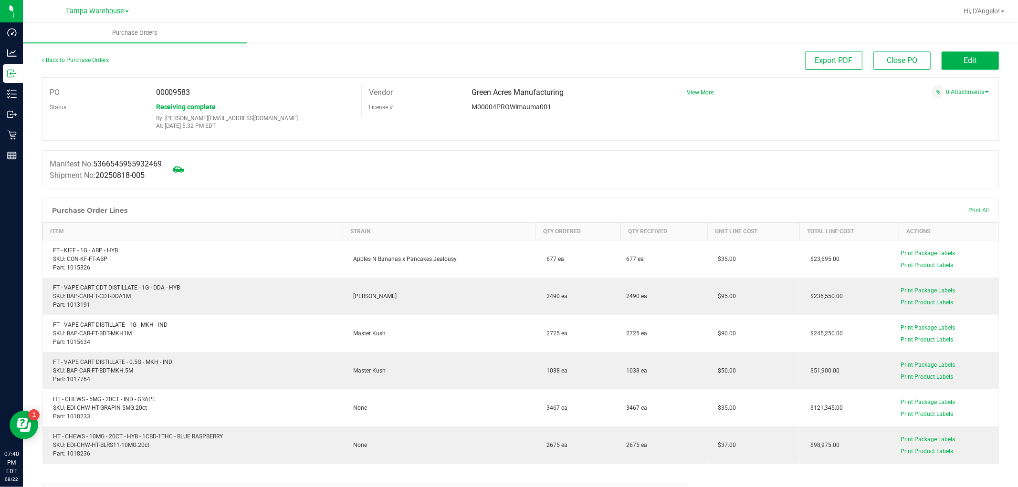
click at [101, 55] on div "Back to Purchase Orders" at bounding box center [161, 60] width 239 height 17
click at [69, 66] on div "Back to Purchase Orders" at bounding box center [161, 60] width 239 height 17
click at [103, 59] on link "Back to Purchase Orders" at bounding box center [75, 60] width 67 height 7
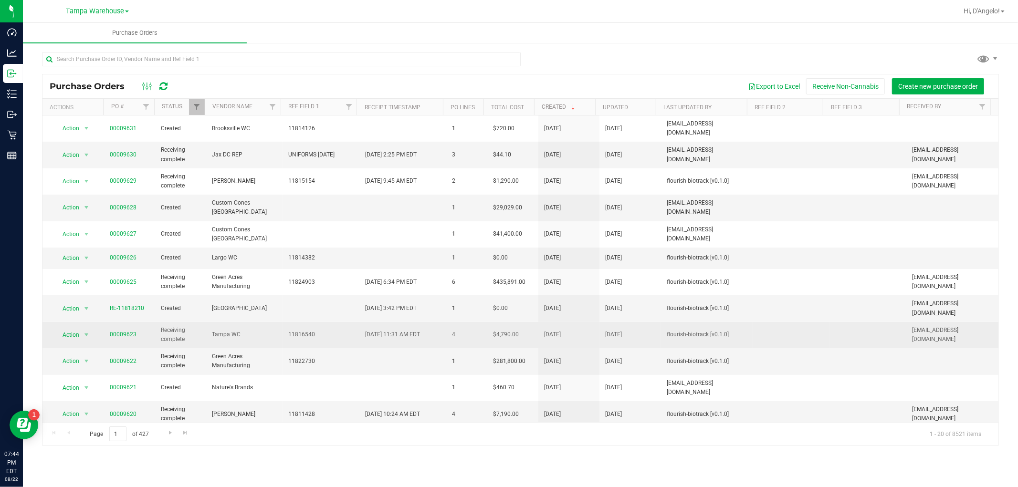
scroll to position [177, 0]
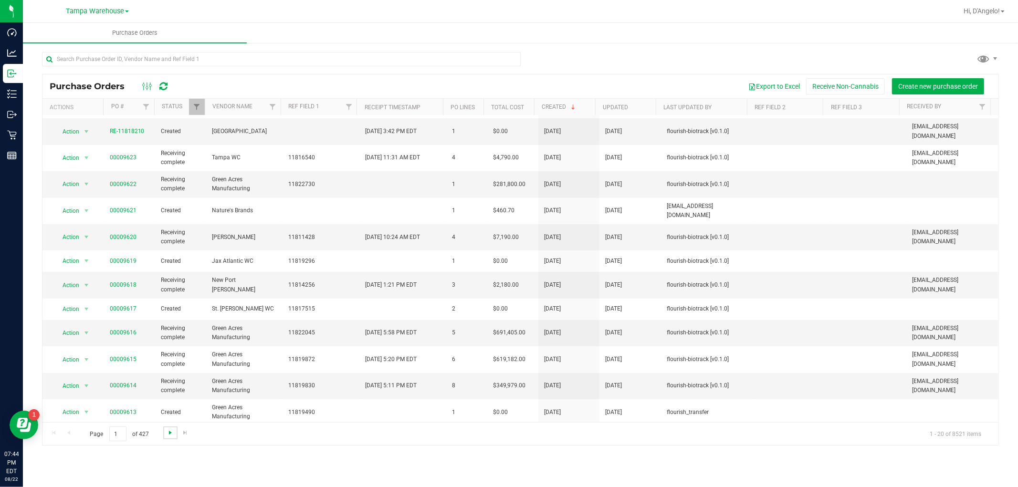
click at [173, 436] on span "Go to the next page" at bounding box center [171, 433] width 8 height 8
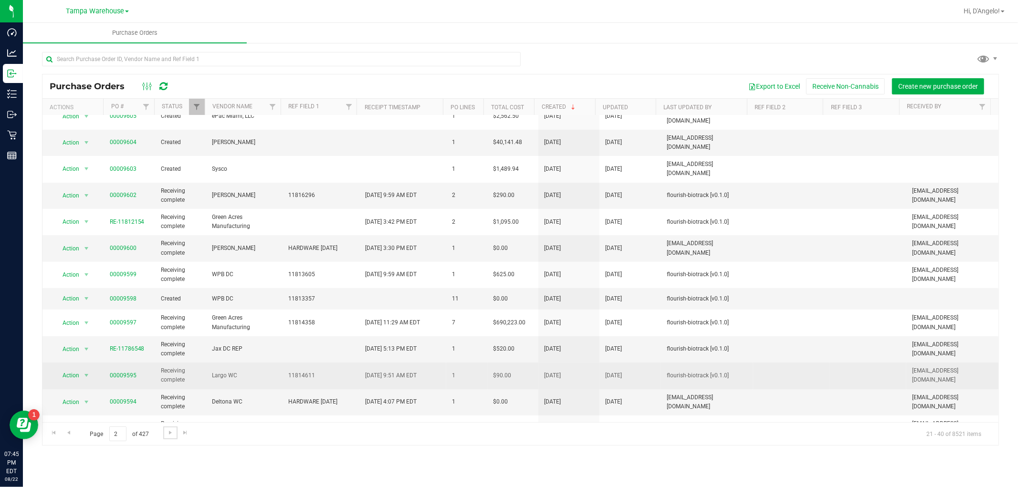
scroll to position [172, 0]
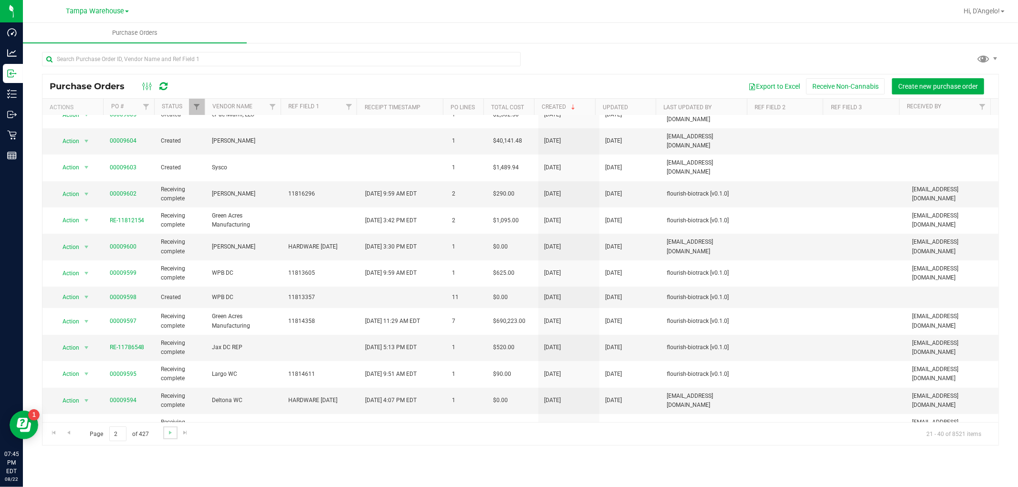
click at [163, 438] on link "Go to the next page" at bounding box center [170, 433] width 14 height 13
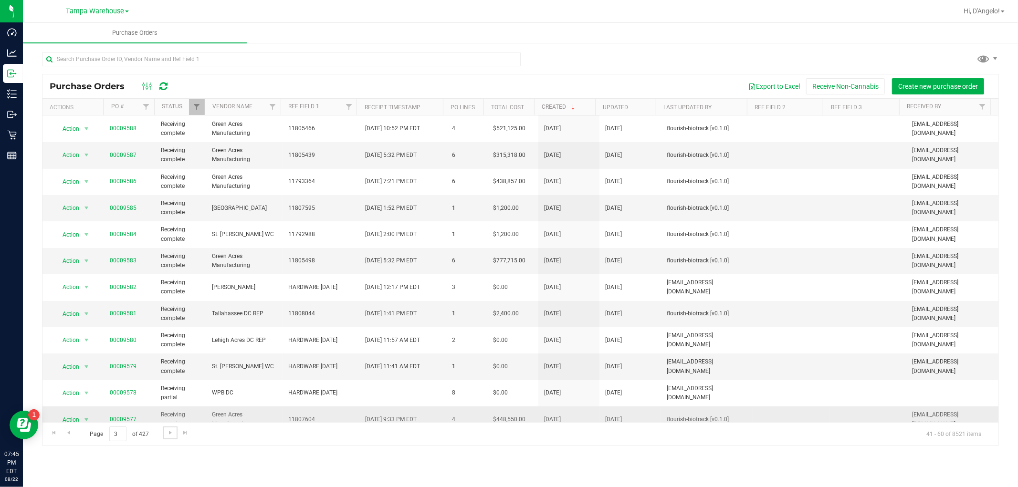
scroll to position [0, 0]
